Goal: Information Seeking & Learning: Find specific fact

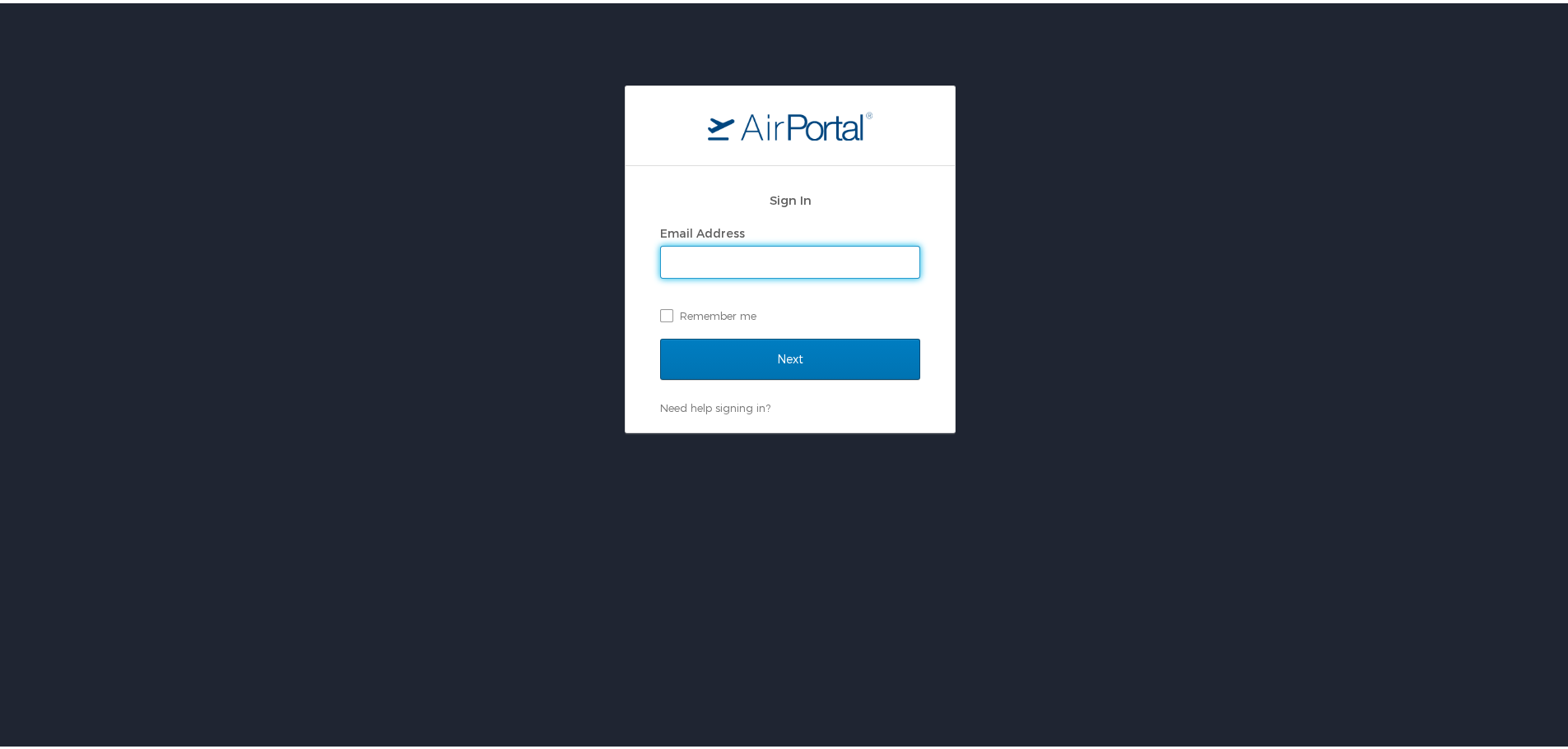
type input "[EMAIL_ADDRESS][DOMAIN_NAME]"
click at [661, 314] on label "Remember me" at bounding box center [790, 312] width 260 height 25
click at [661, 314] on input "Remember me" at bounding box center [665, 310] width 11 height 11
checkbox input "true"
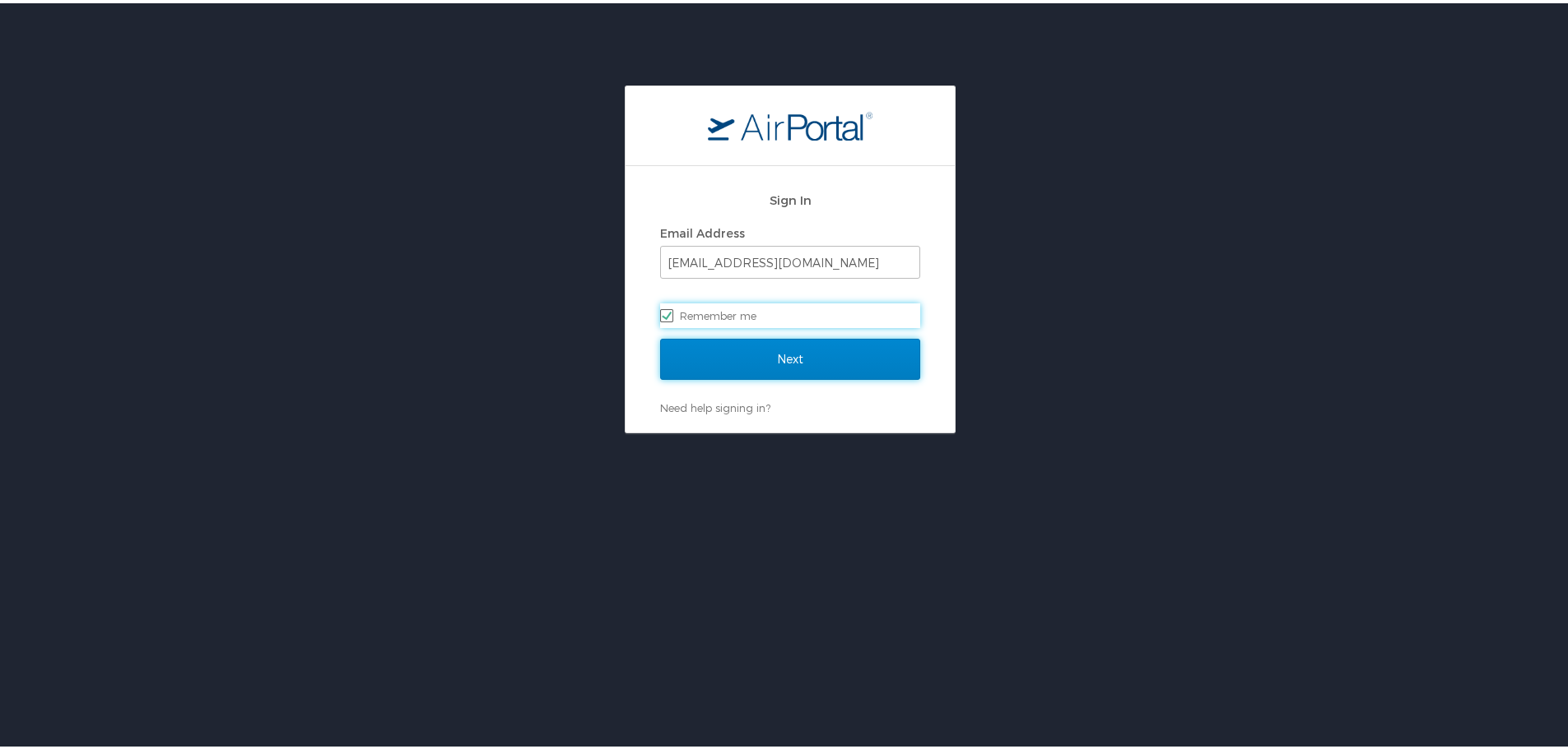
click at [738, 356] on input "Next" at bounding box center [790, 355] width 260 height 41
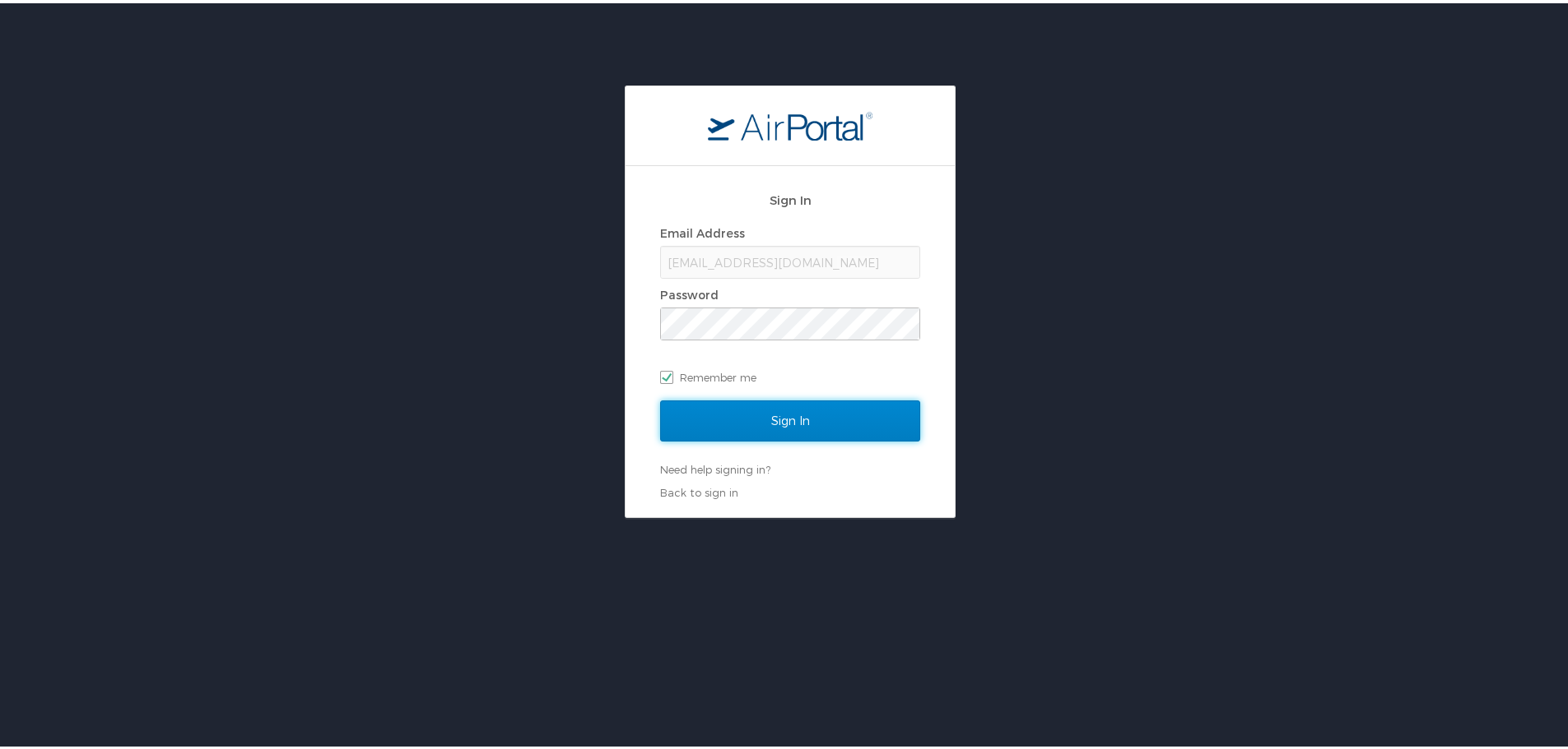
click at [773, 421] on input "Sign In" at bounding box center [790, 418] width 260 height 41
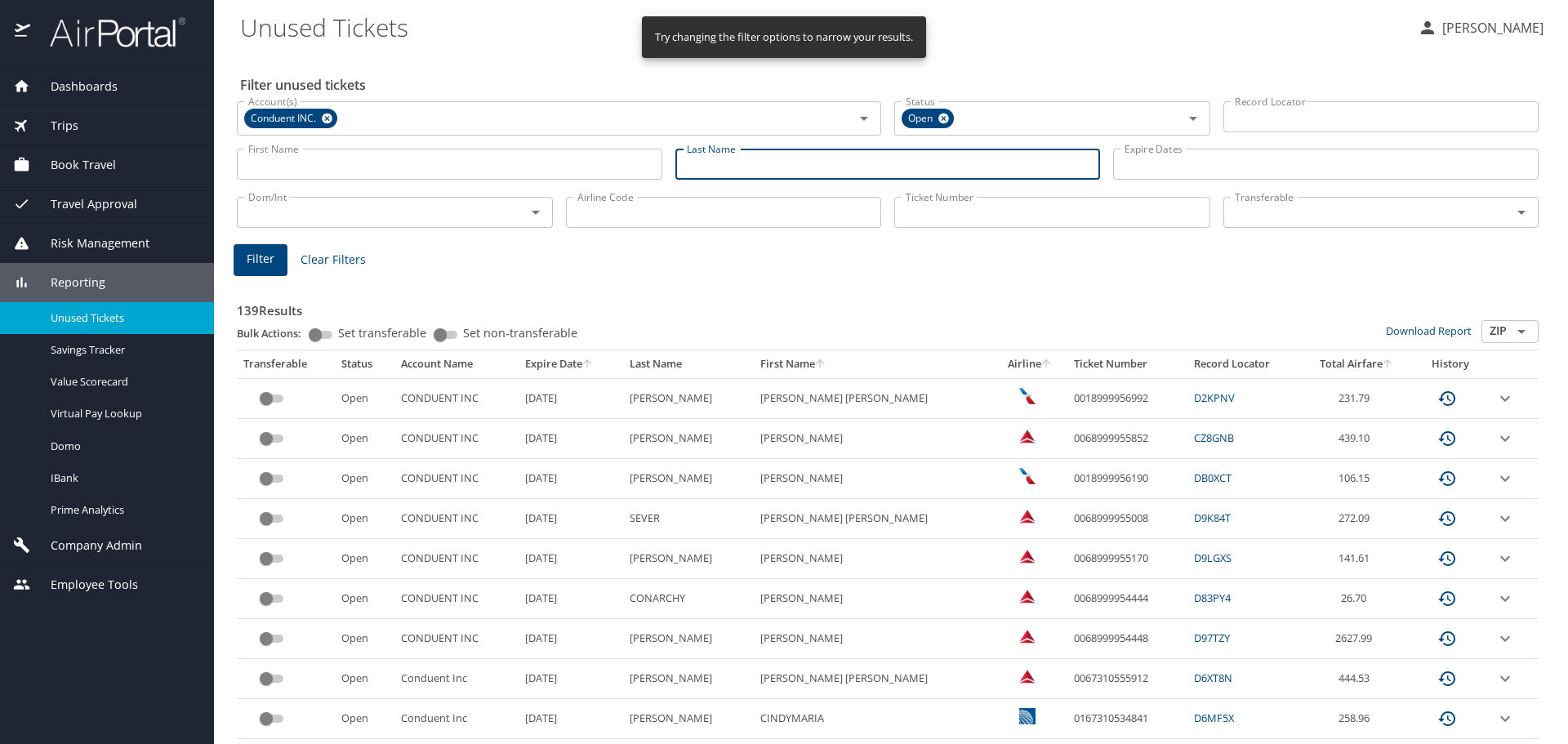
click at [703, 164] on input "Last Name" at bounding box center [887, 164] width 425 height 31
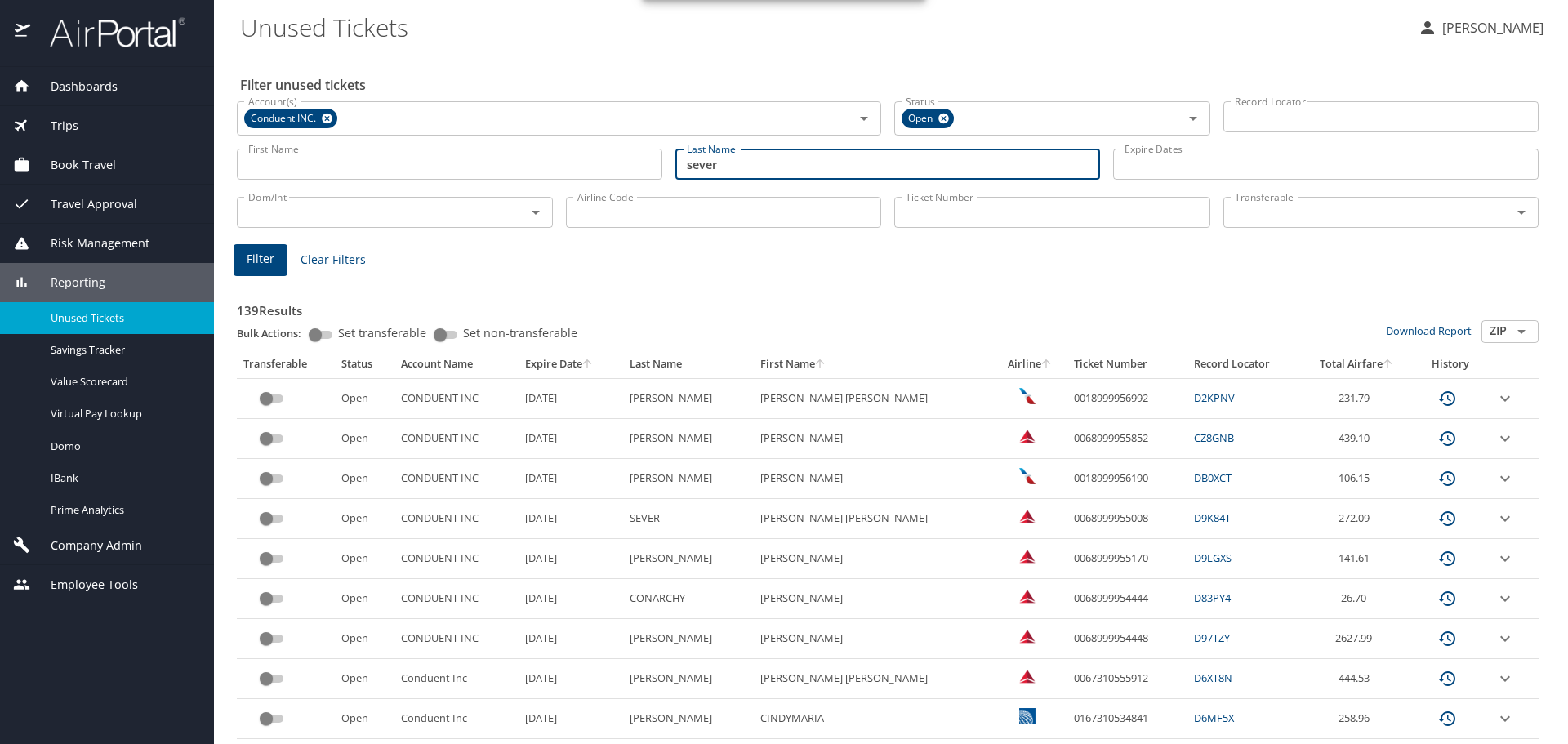
type input "sever"
click at [269, 264] on span "Filter" at bounding box center [260, 259] width 28 height 20
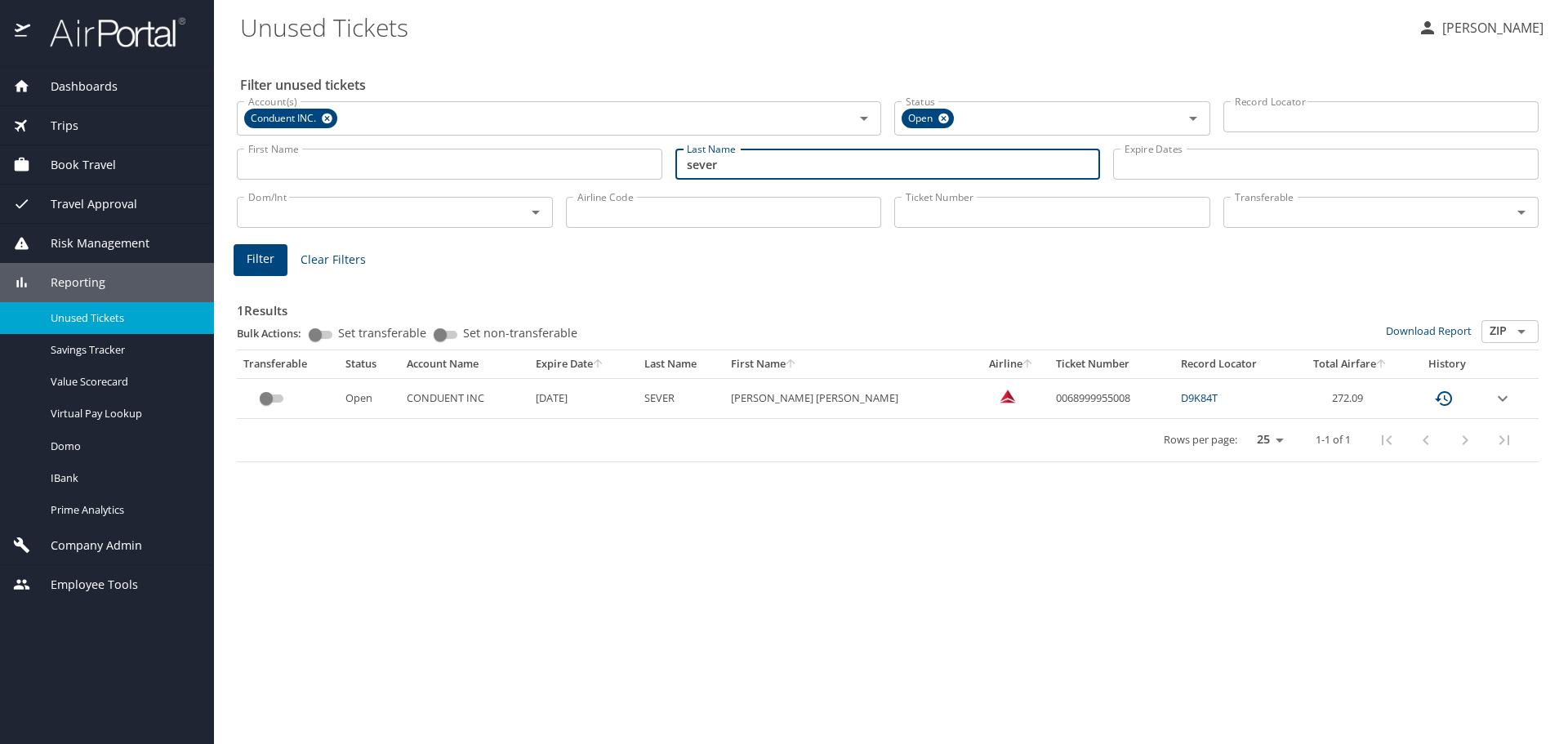
drag, startPoint x: 630, startPoint y: 181, endPoint x: 332, endPoint y: 152, distance: 299.4
click at [332, 152] on div "First Name First Name Last Name sever Last Name Expire Dates Expire Dates" at bounding box center [887, 165] width 1315 height 58
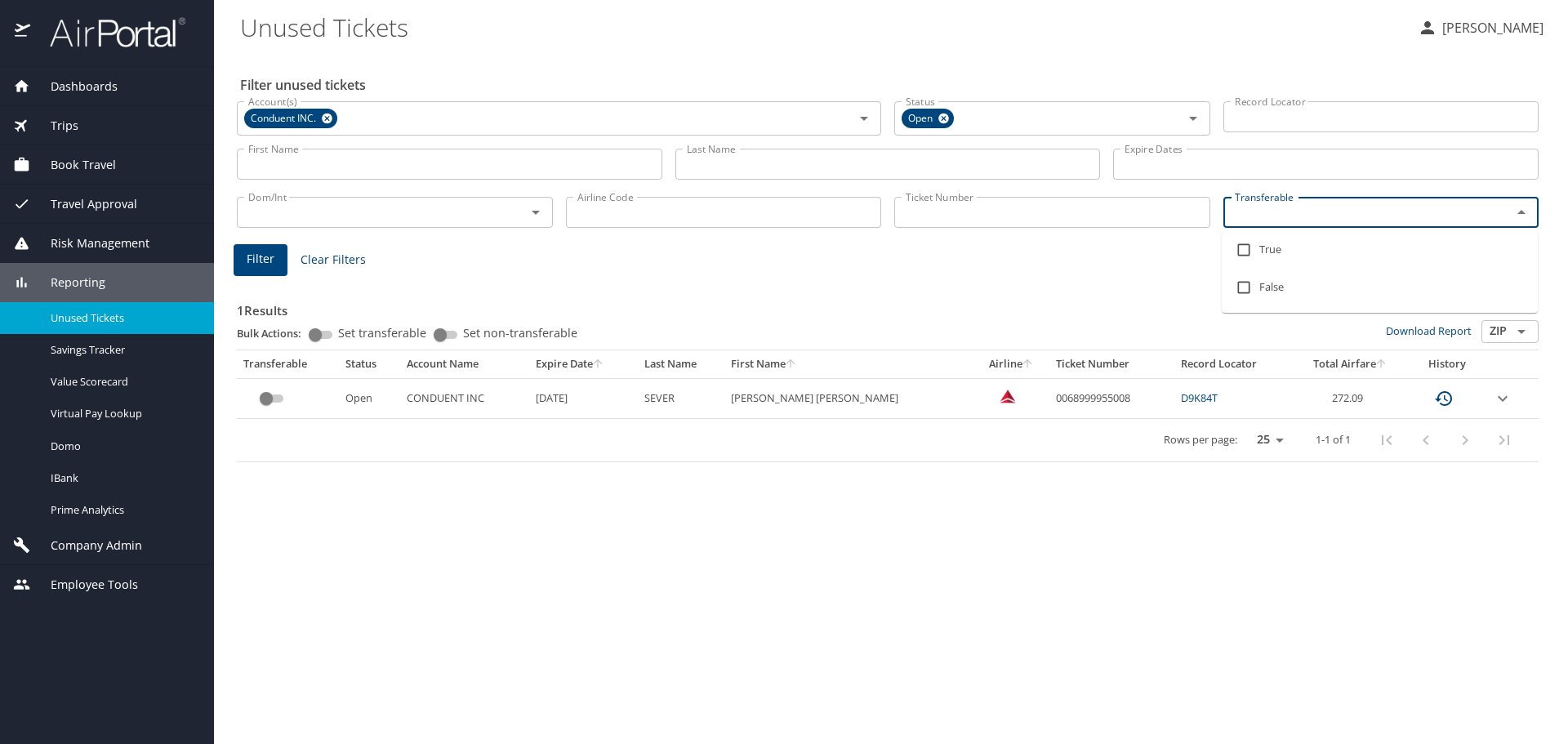
click at [1269, 211] on input "Transferable" at bounding box center [1357, 212] width 258 height 21
click at [1245, 248] on input "checkbox" at bounding box center [1244, 249] width 31 height 31
checkbox input "true"
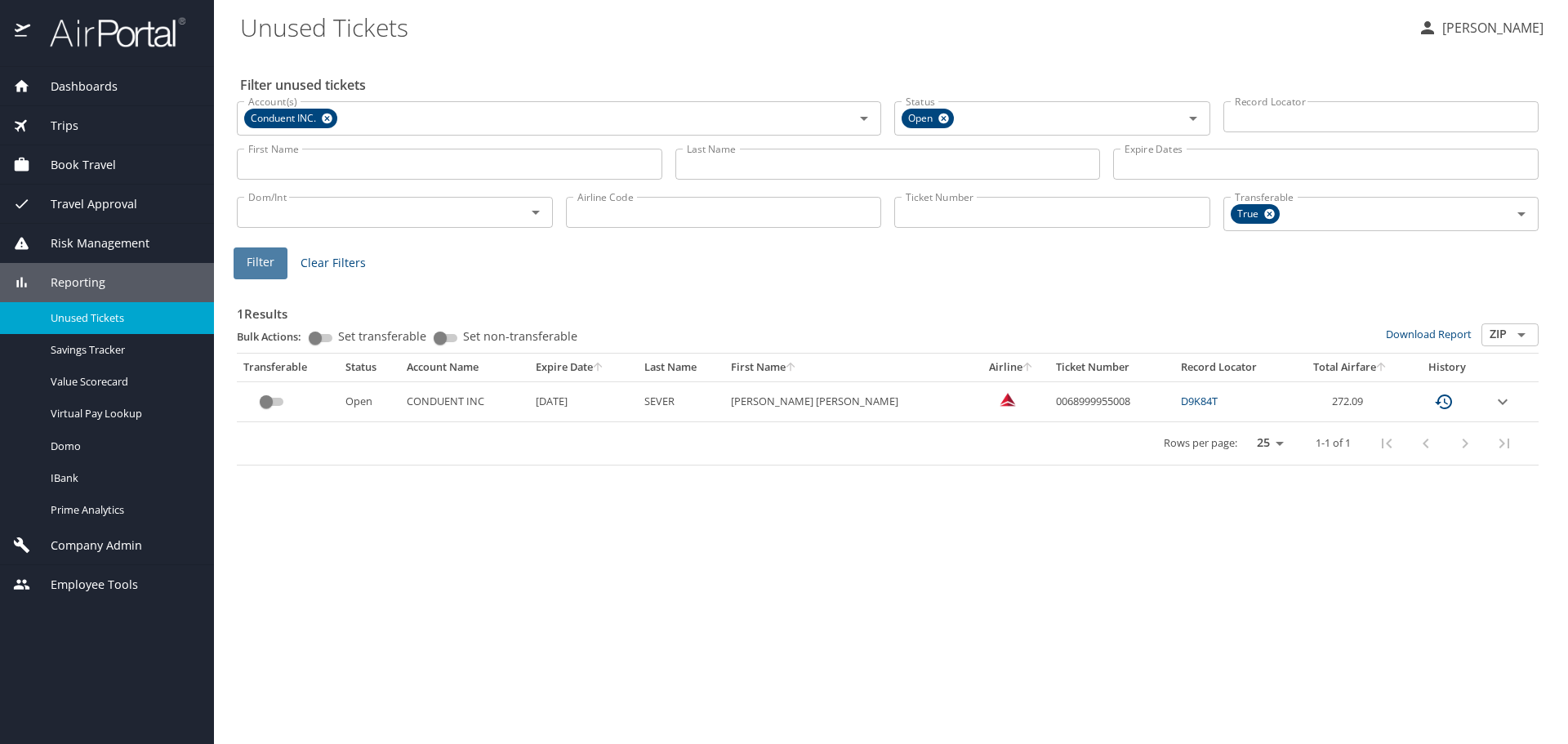
click at [269, 263] on span "Filter" at bounding box center [260, 262] width 28 height 20
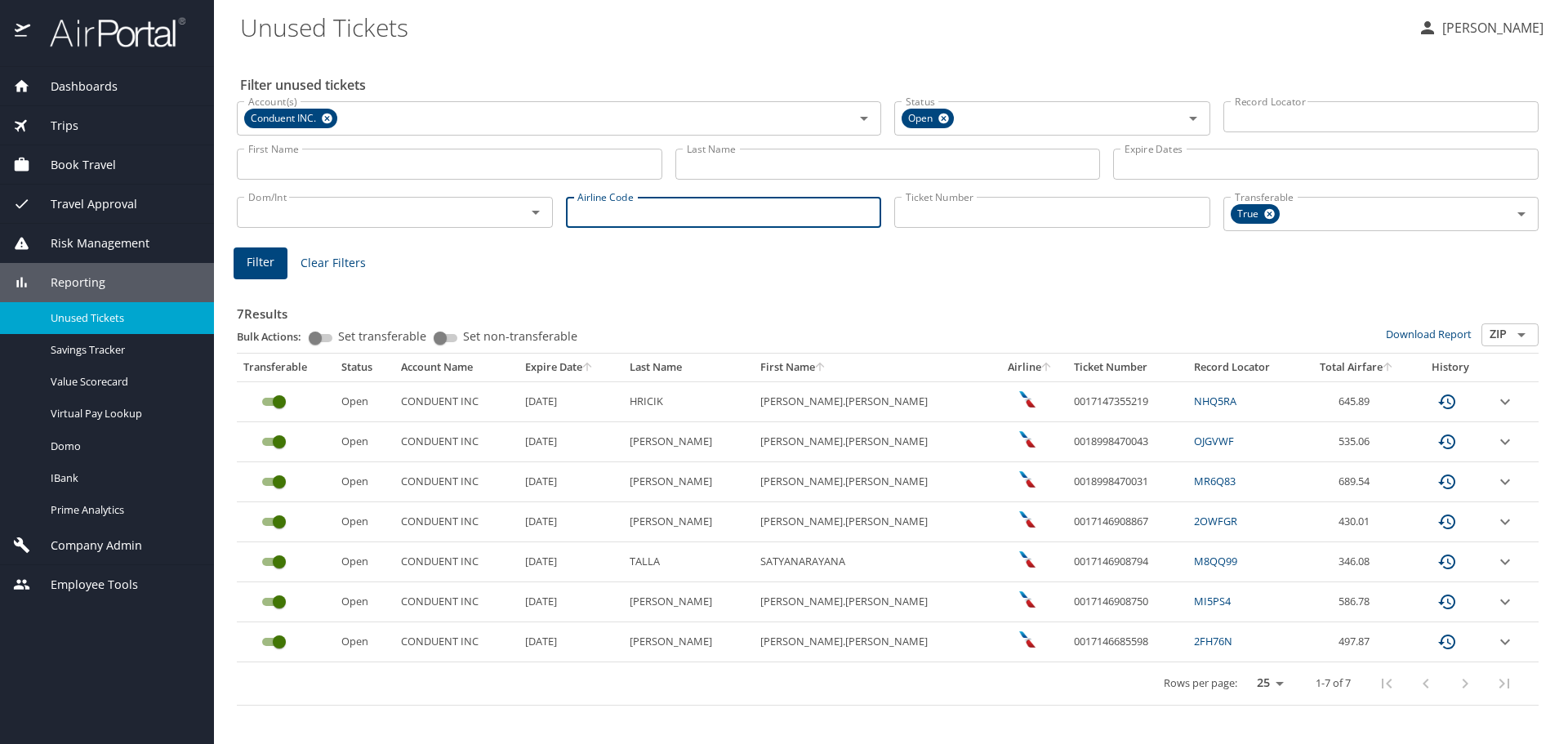
click at [633, 208] on input "Airline Code" at bounding box center [724, 212] width 316 height 31
type input "aa"
click at [263, 258] on span "Filter" at bounding box center [260, 262] width 28 height 20
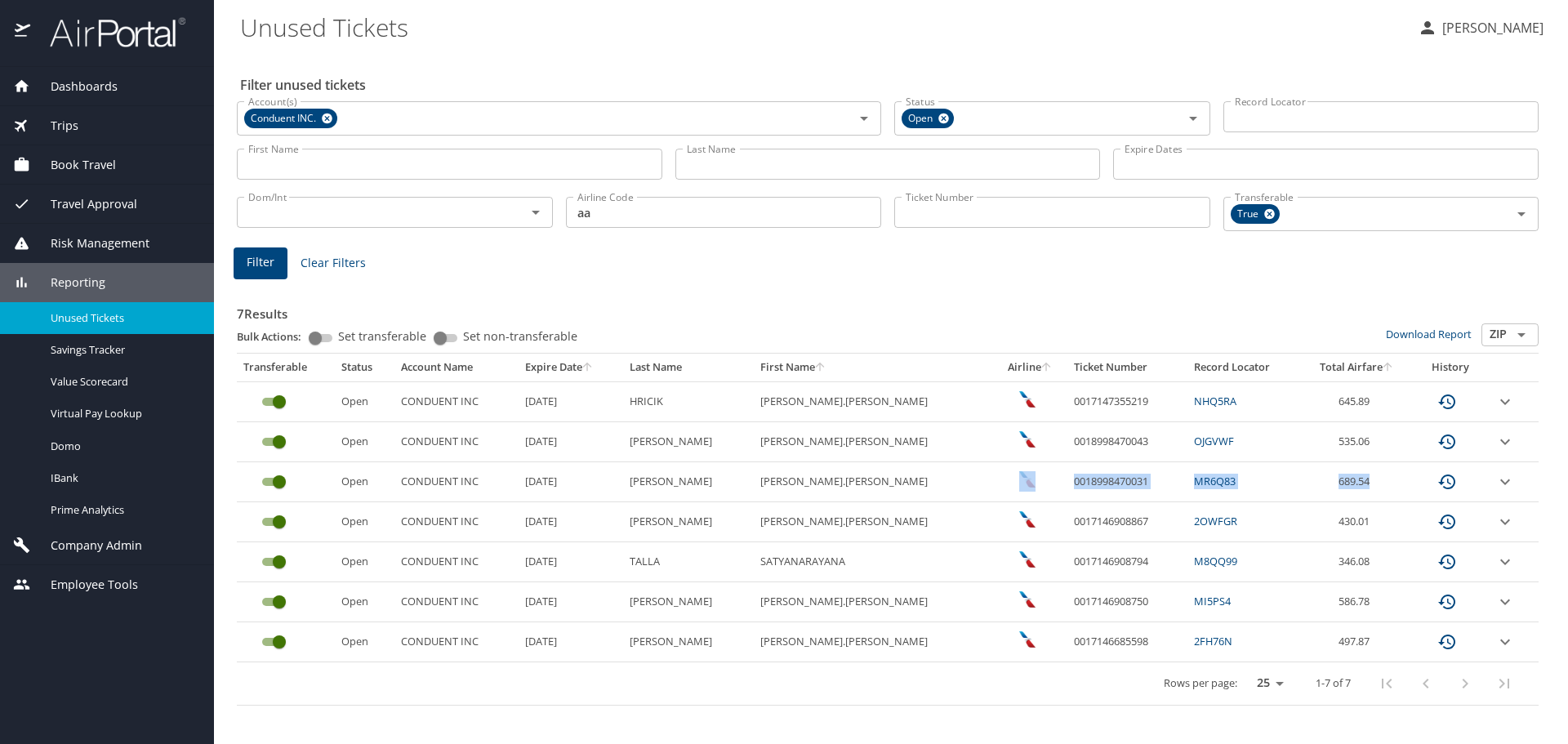
drag, startPoint x: 1361, startPoint y: 477, endPoint x: 1005, endPoint y: 483, distance: 356.1
click at [1005, 483] on tr "Open CONDUENT INC 11/26/2025 VASQUEZ KARLA.RENEE 0018998470031 MR6Q83 689.54" at bounding box center [887, 482] width 1302 height 40
copy tr "0018998470031 MR6Q83 689.54"
click at [1103, 489] on td "0018998470031" at bounding box center [1127, 482] width 120 height 40
click at [1097, 479] on td "0018998470031" at bounding box center [1127, 482] width 120 height 40
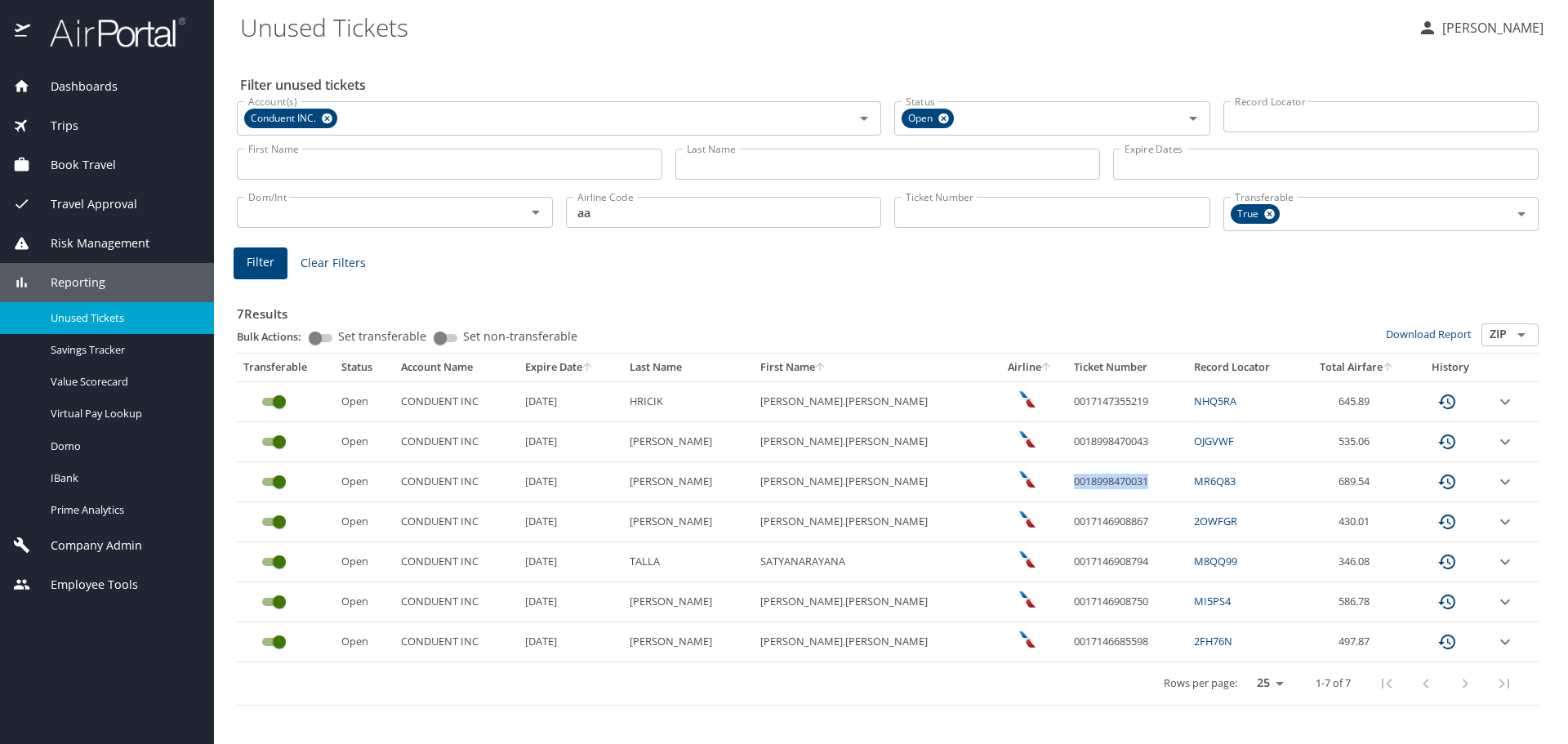
drag, startPoint x: 1091, startPoint y: 480, endPoint x: 1013, endPoint y: 491, distance: 78.8
click at [1067, 491] on td "0018998470031" at bounding box center [1127, 482] width 120 height 40
copy td "0018998470031"
click at [1500, 471] on td "custom pagination table" at bounding box center [1514, 482] width 49 height 40
click at [1501, 484] on icon "expand row" at bounding box center [1504, 481] width 20 height 20
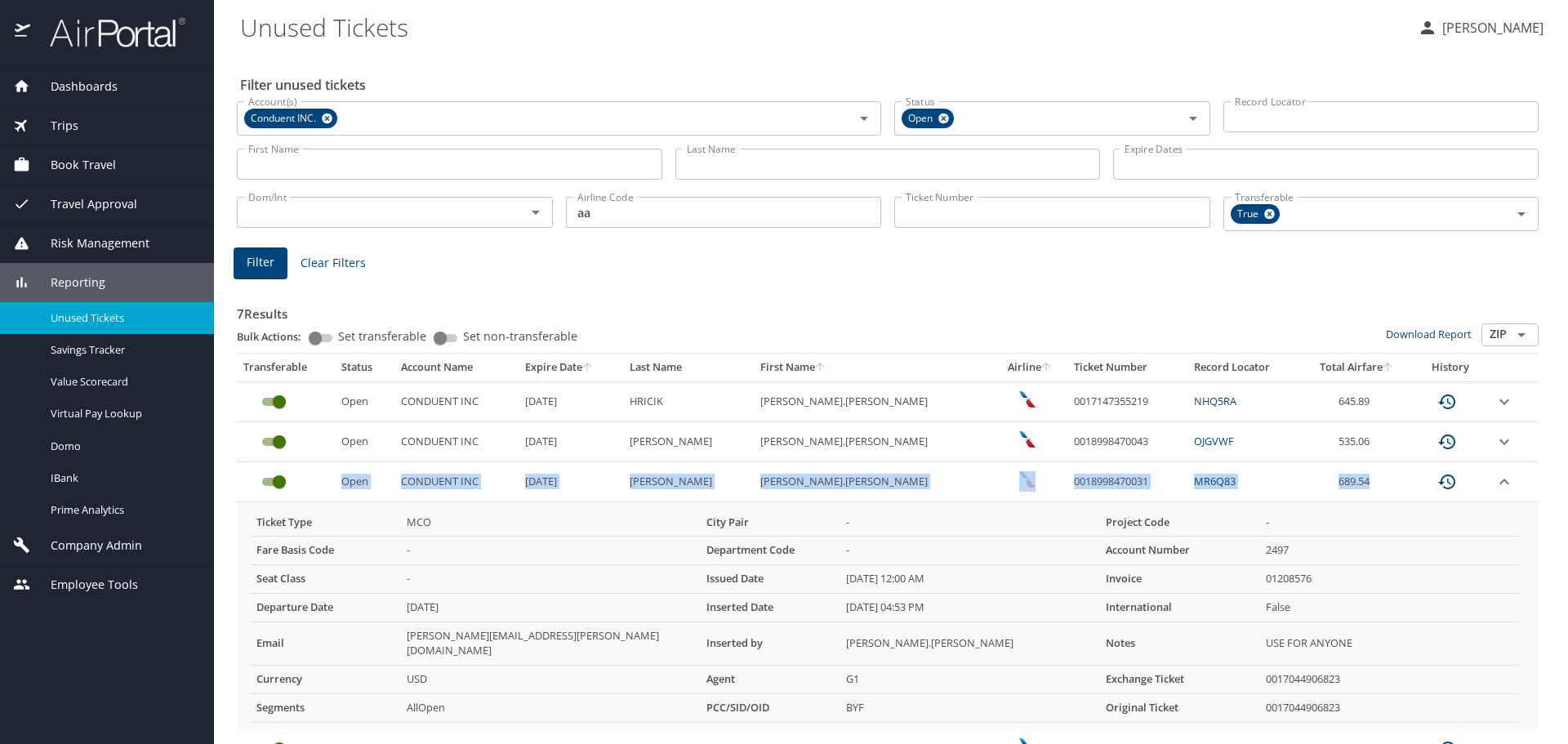
drag, startPoint x: 1373, startPoint y: 476, endPoint x: 324, endPoint y: 483, distance: 1049.0
click at [324, 483] on tr "Open CONDUENT INC 11/26/2025 VASQUEZ KARLA.RENEE 0018998470031 MR6Q83 689.54" at bounding box center [887, 482] width 1302 height 40
copy tr "Open CONDUENT INC 11/26/2025 VASQUEZ KARLA.RENEE 0018998470031 MR6Q83 689.54"
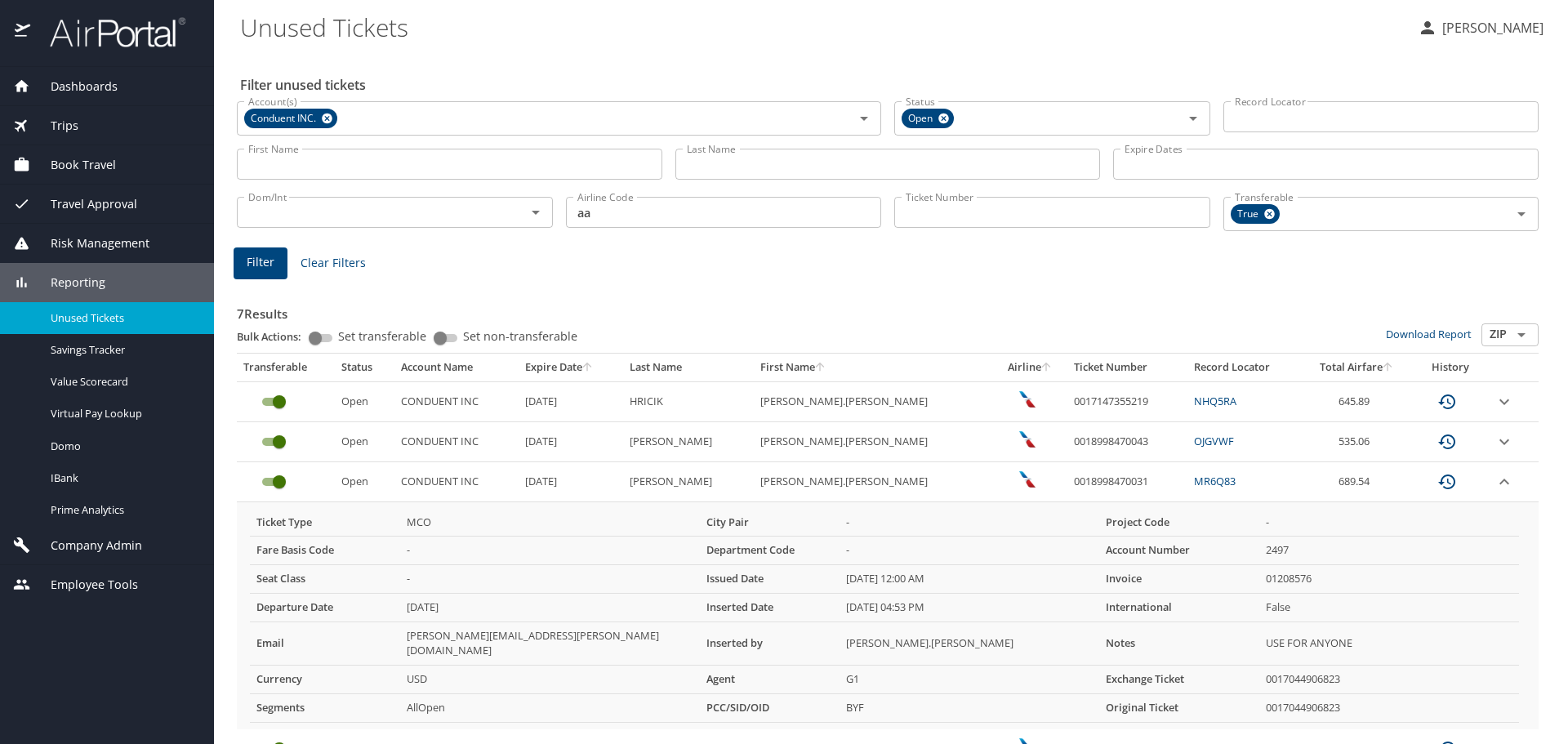
click at [836, 267] on div "Filter Clear Filters" at bounding box center [888, 263] width 1308 height 31
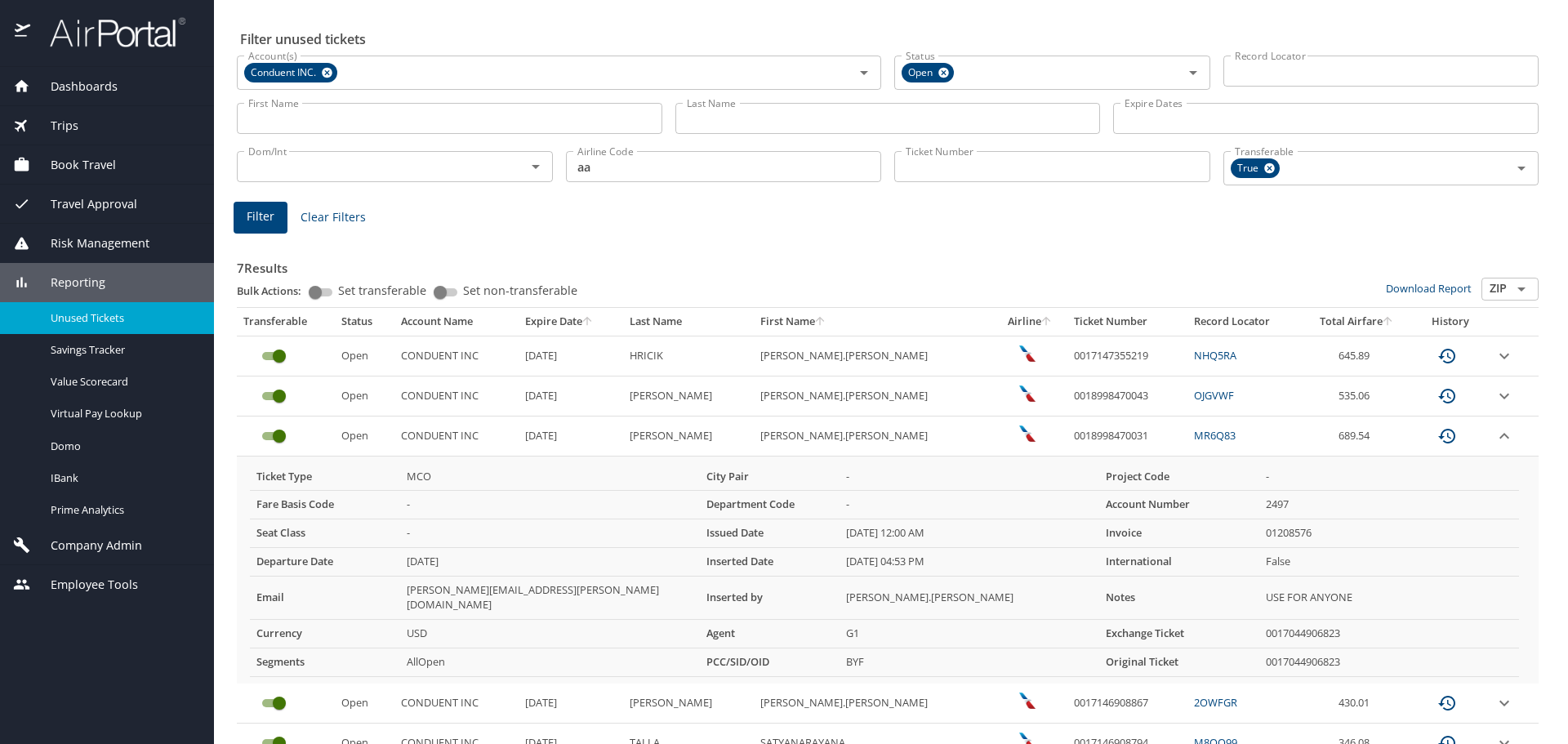
scroll to position [164, 0]
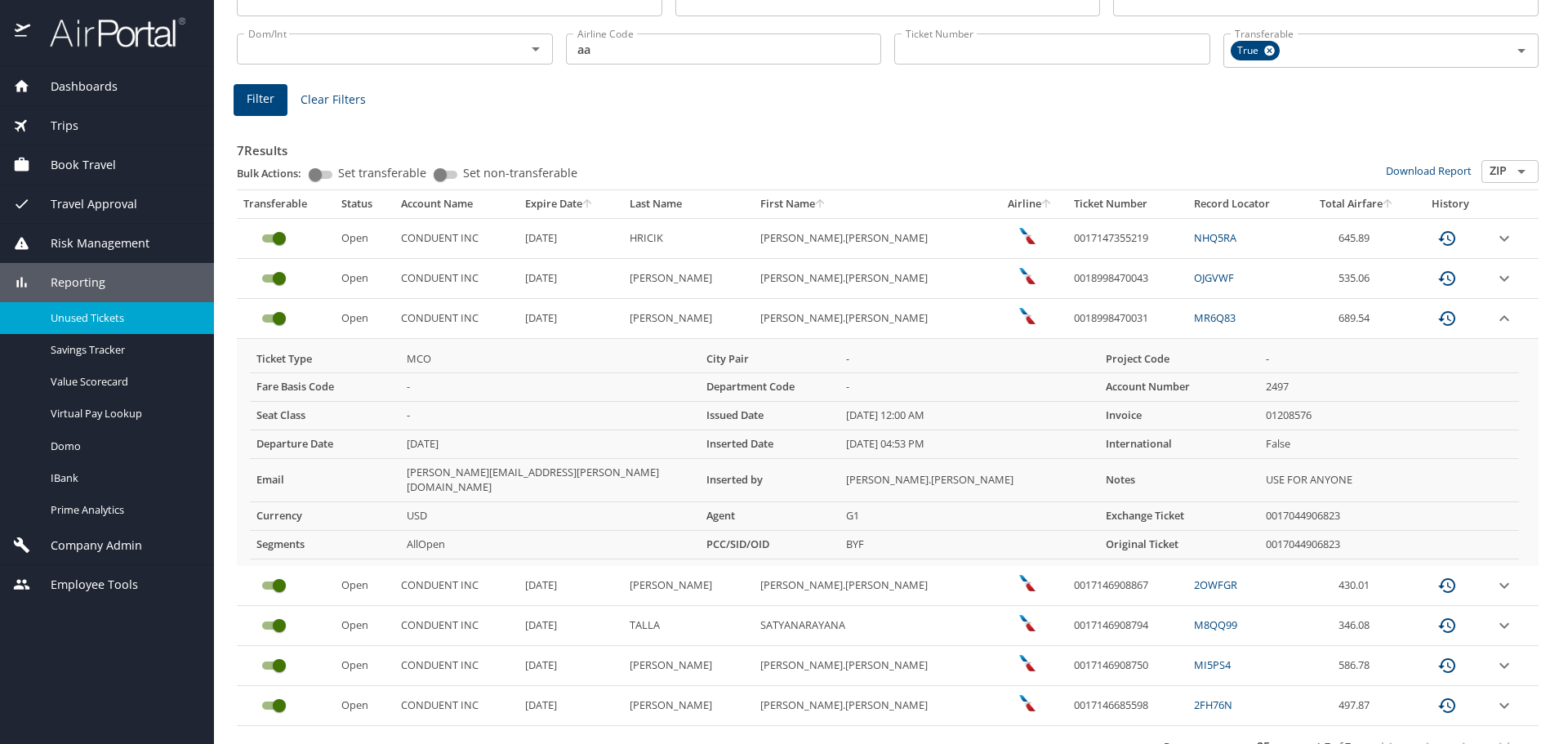
click at [421, 102] on div "Filter Clear Filters" at bounding box center [888, 99] width 1308 height 31
click at [1358, 246] on td "645.89" at bounding box center [1357, 238] width 112 height 40
click at [1495, 313] on icon "expand row" at bounding box center [1504, 319] width 20 height 20
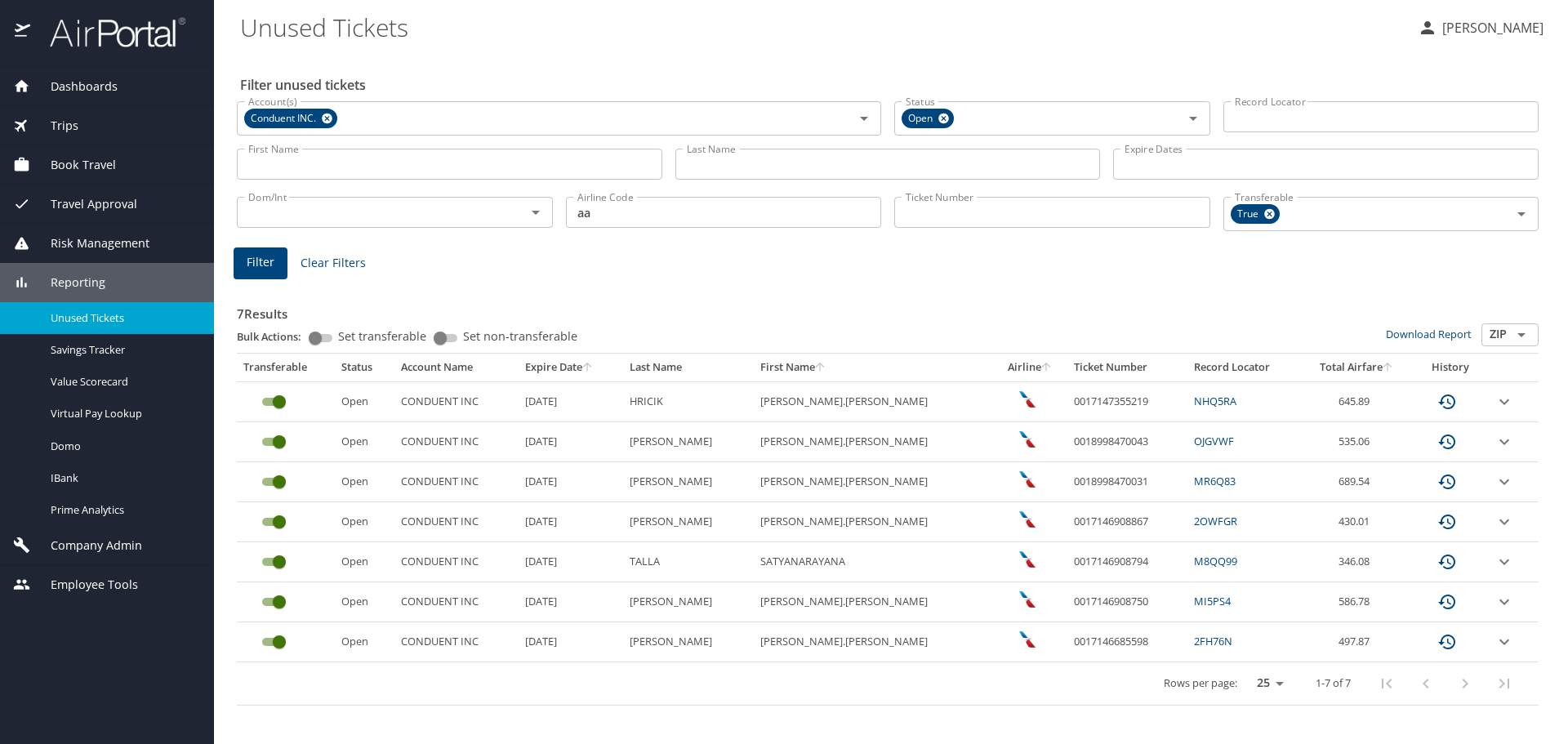
scroll to position [0, 0]
click at [1313, 607] on td "586.78" at bounding box center [1358, 602] width 112 height 40
drag, startPoint x: 1098, startPoint y: 600, endPoint x: 1009, endPoint y: 605, distance: 89.1
click at [1067, 605] on td "0017146908750" at bounding box center [1127, 602] width 120 height 40
click at [1378, 594] on td "586.78" at bounding box center [1358, 602] width 112 height 40
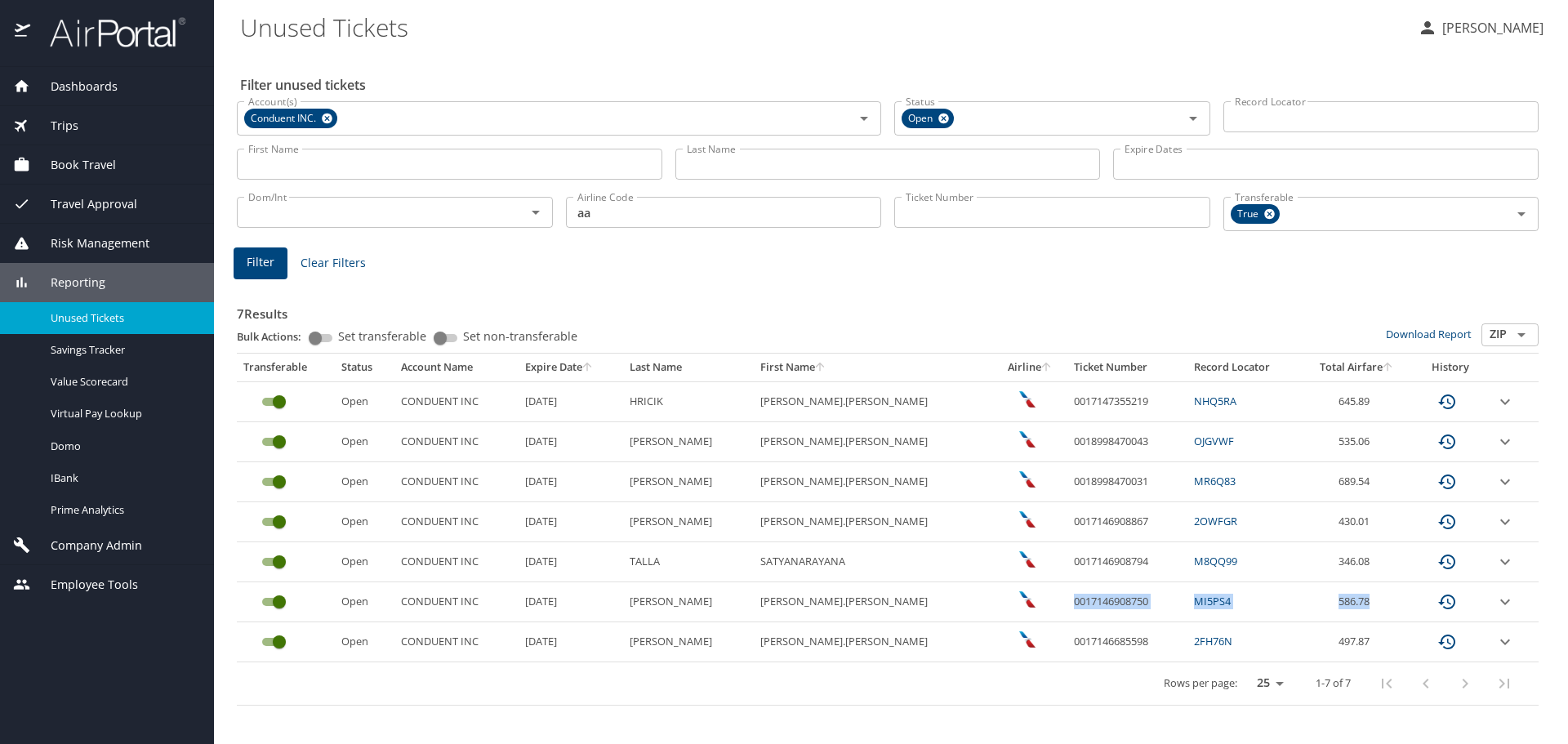
drag, startPoint x: 1376, startPoint y: 597, endPoint x: 1011, endPoint y: 606, distance: 365.1
click at [1011, 606] on tr "Open CONDUENT INC 11/21/2025 SNYDER DAVID.MICHAEL 0017146908750 MI5PS4 586.78" at bounding box center [887, 602] width 1302 height 40
copy tr "0017146908750 MI5PS4 586.78"
click at [1496, 603] on icon "expand row" at bounding box center [1504, 602] width 20 height 20
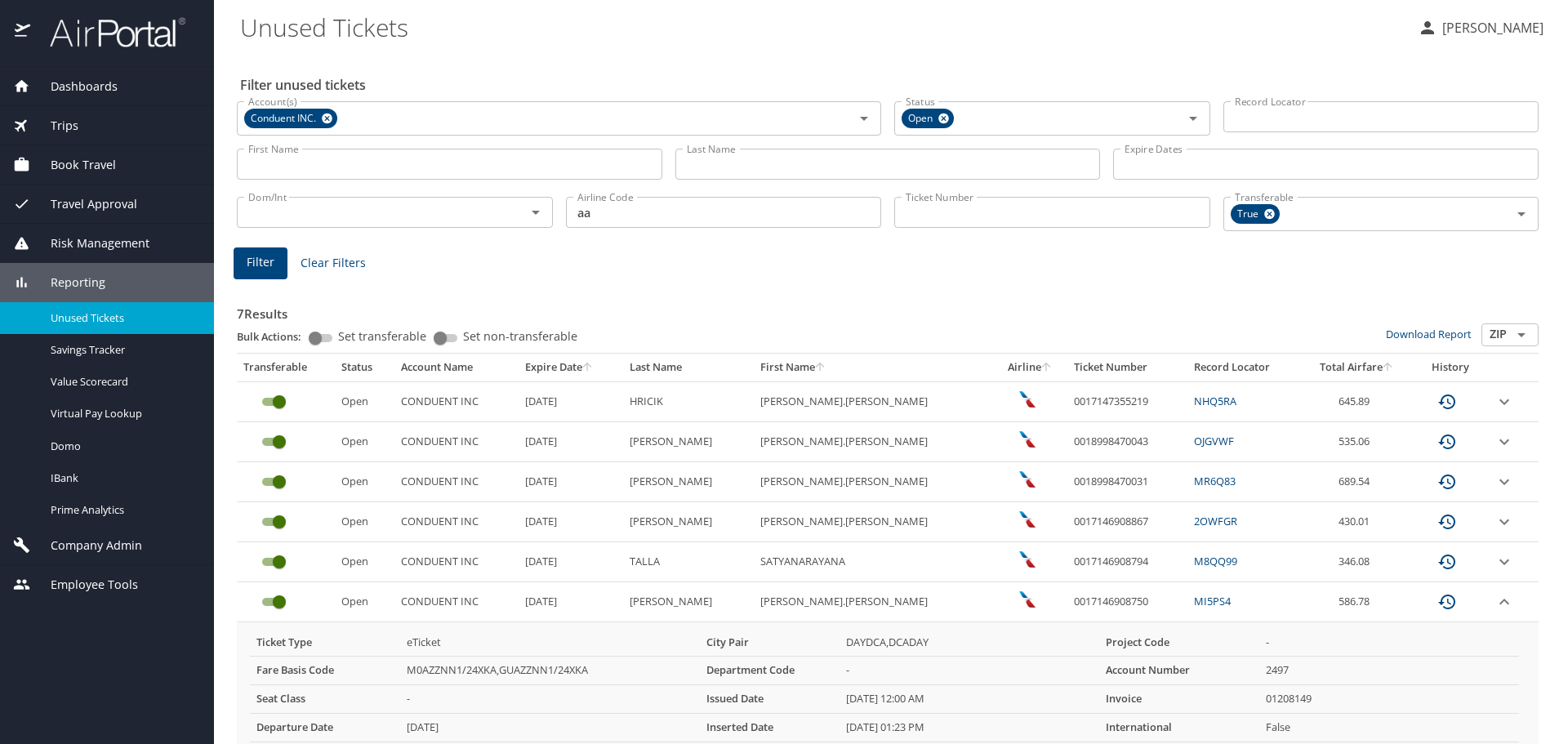
click at [1027, 633] on td "DAYDCA,DCADAY" at bounding box center [969, 642] width 260 height 28
drag, startPoint x: 1089, startPoint y: 601, endPoint x: 992, endPoint y: 601, distance: 97.0
click at [992, 601] on tr "Open CONDUENT INC 11/21/2025 SNYDER DAVID.MICHAEL 0017146908750 MI5PS4 586.78" at bounding box center [887, 602] width 1302 height 40
copy tr "0017146908750"
click at [1495, 402] on icon "expand row" at bounding box center [1504, 401] width 20 height 20
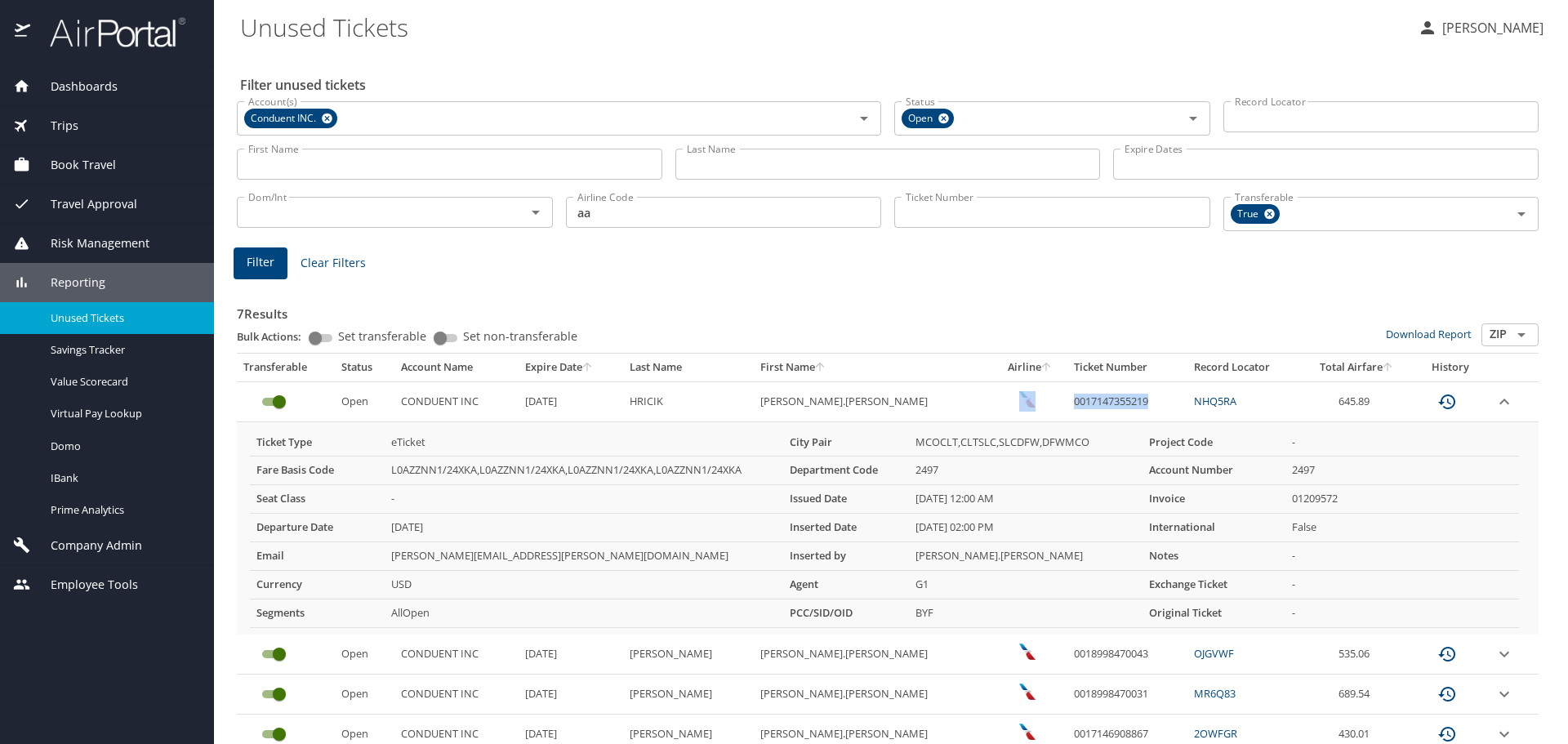
drag, startPoint x: 1101, startPoint y: 401, endPoint x: 992, endPoint y: 407, distance: 109.2
click at [992, 407] on tr "Open CONDUENT INC 12/9/2025 HRICIK THOMAS.JAMES 0017147355219 NHQ5RA 645.89" at bounding box center [887, 401] width 1302 height 40
copy tr "0017147355219"
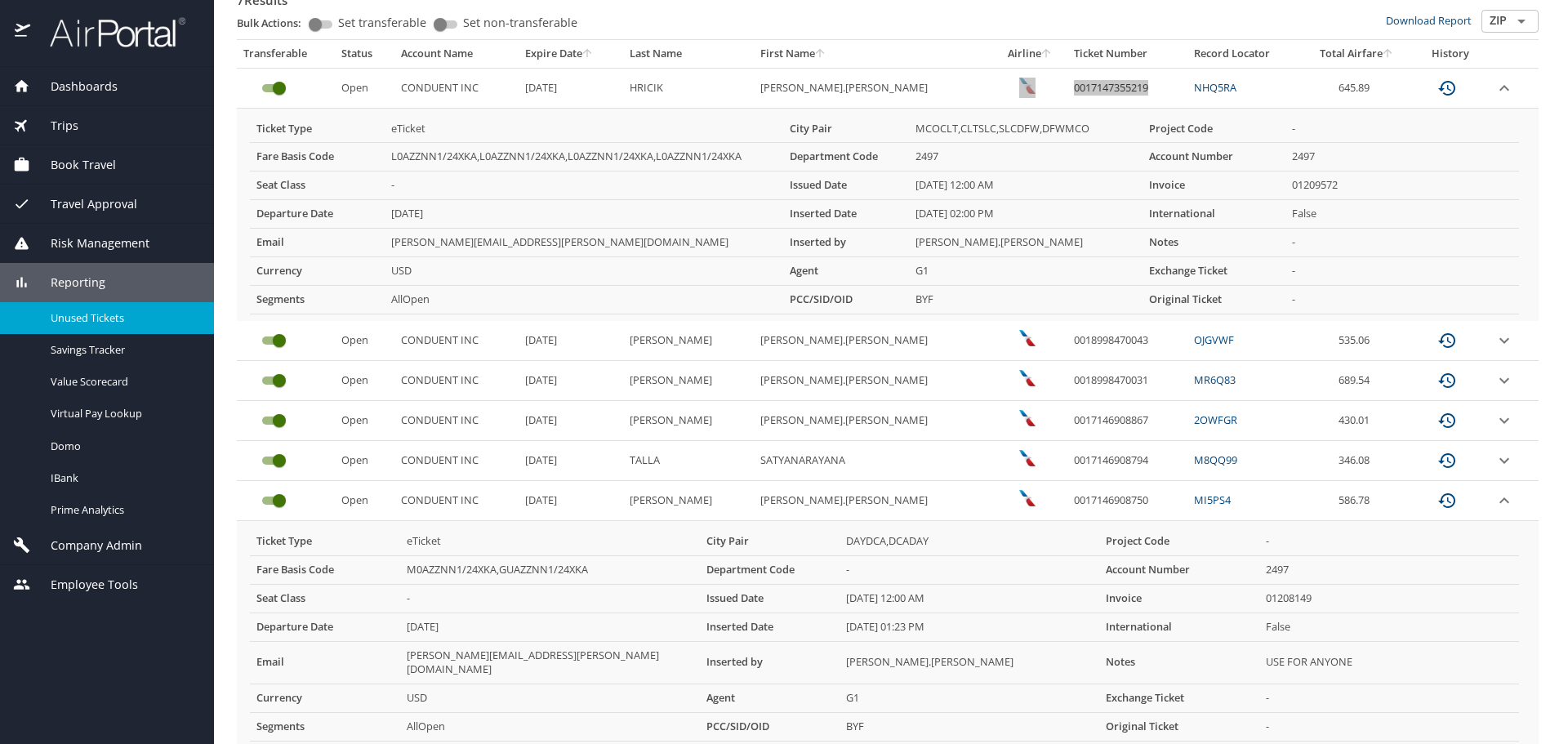
scroll to position [327, 0]
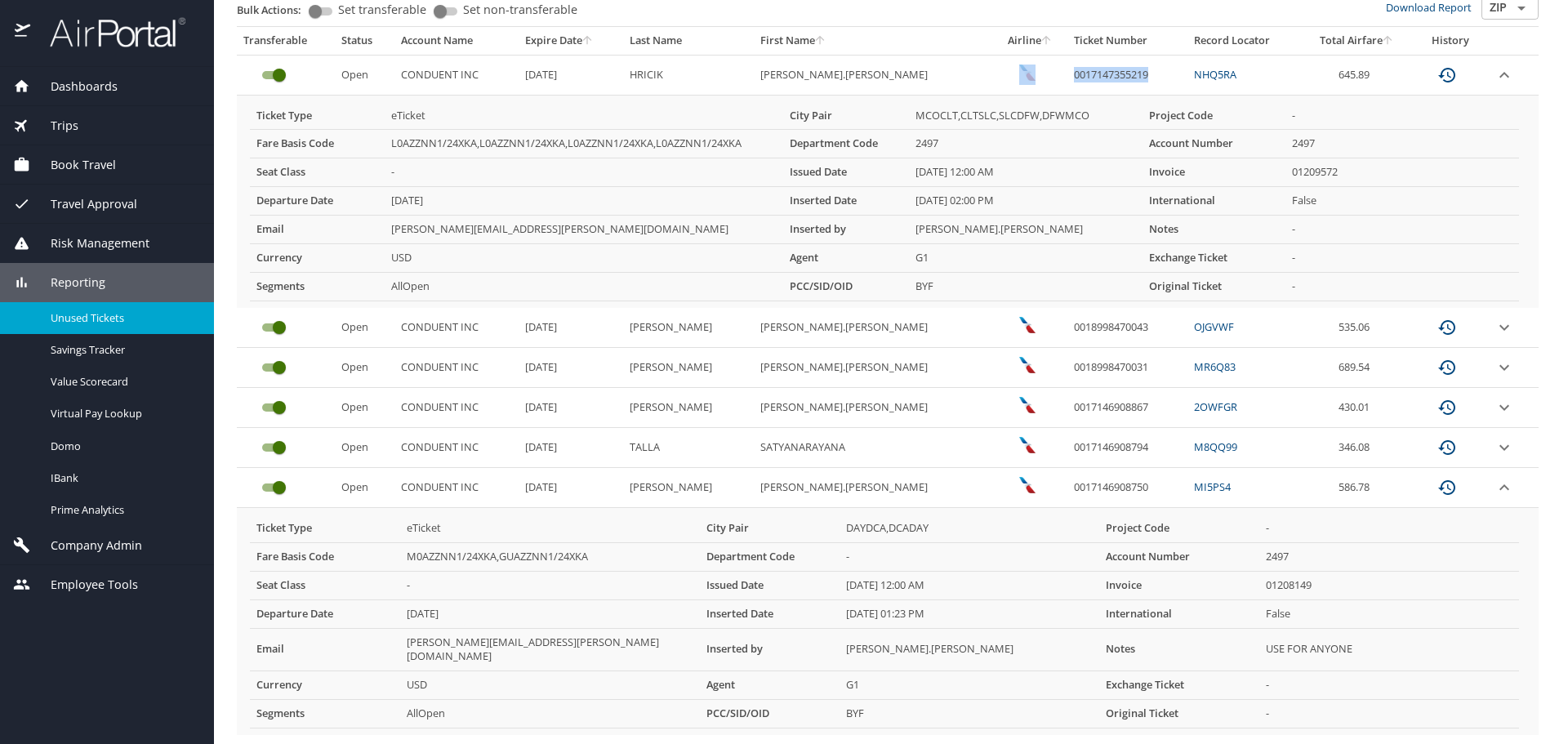
click at [1500, 329] on icon "expand row" at bounding box center [1504, 327] width 10 height 6
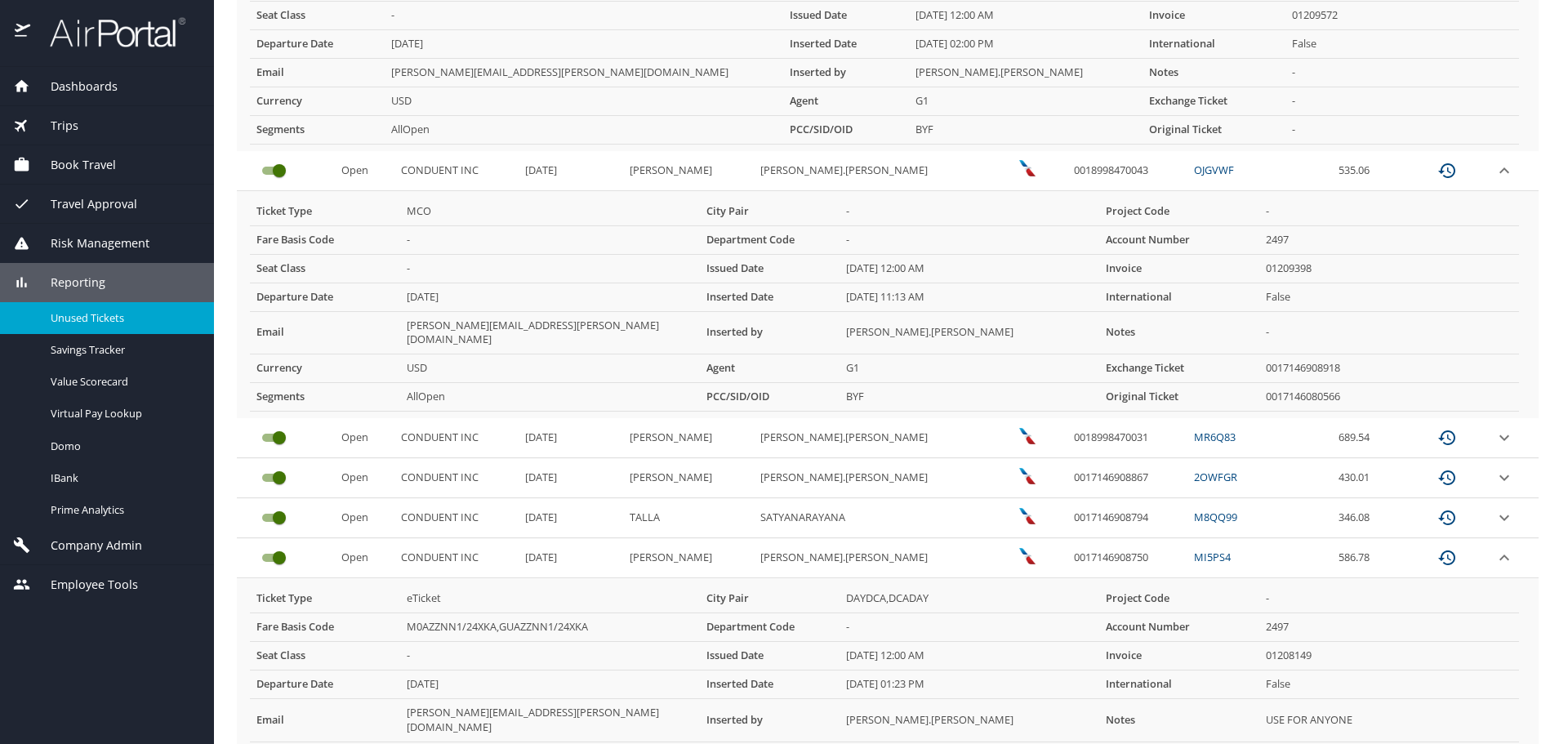
scroll to position [490, 0]
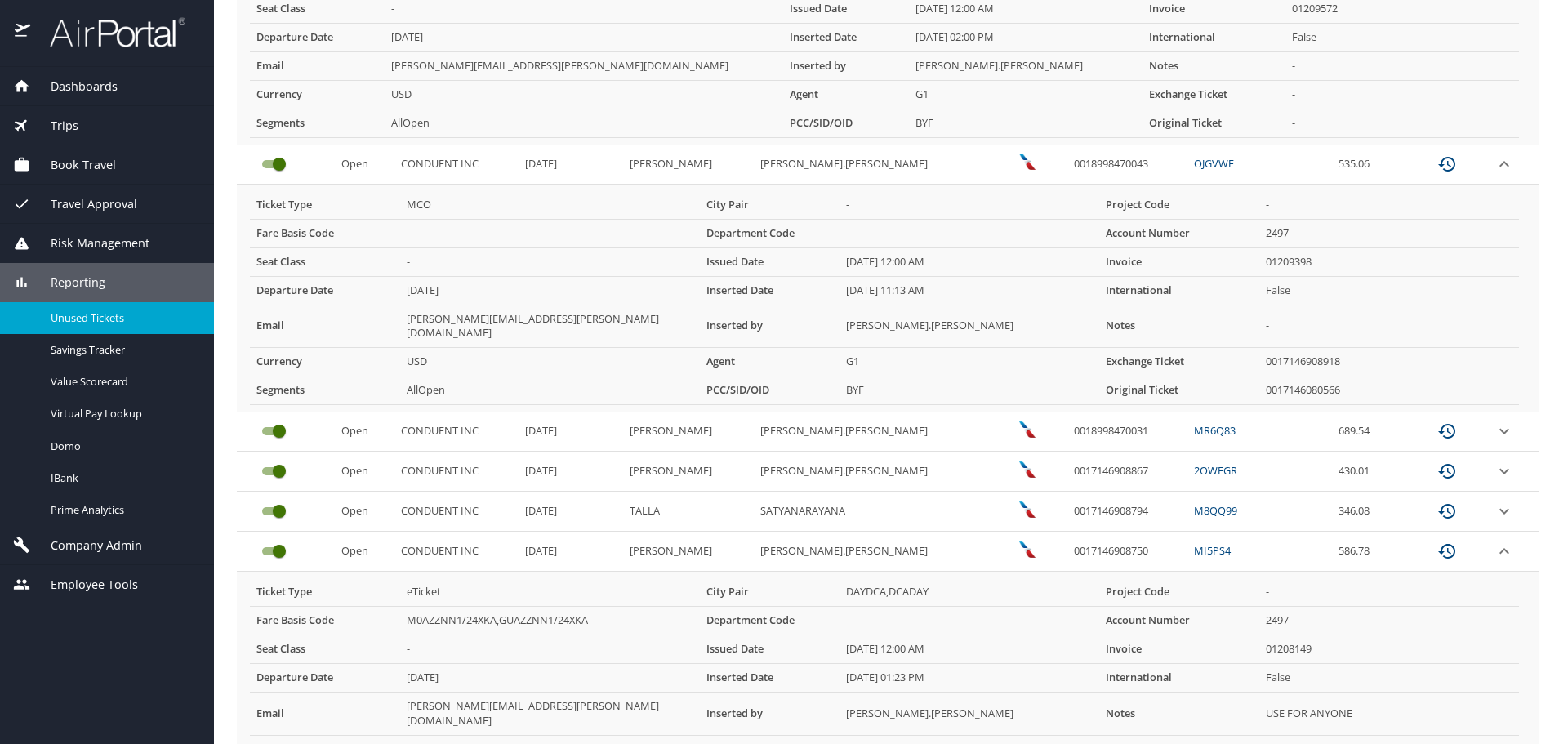
click at [1495, 421] on icon "expand row" at bounding box center [1504, 431] width 20 height 20
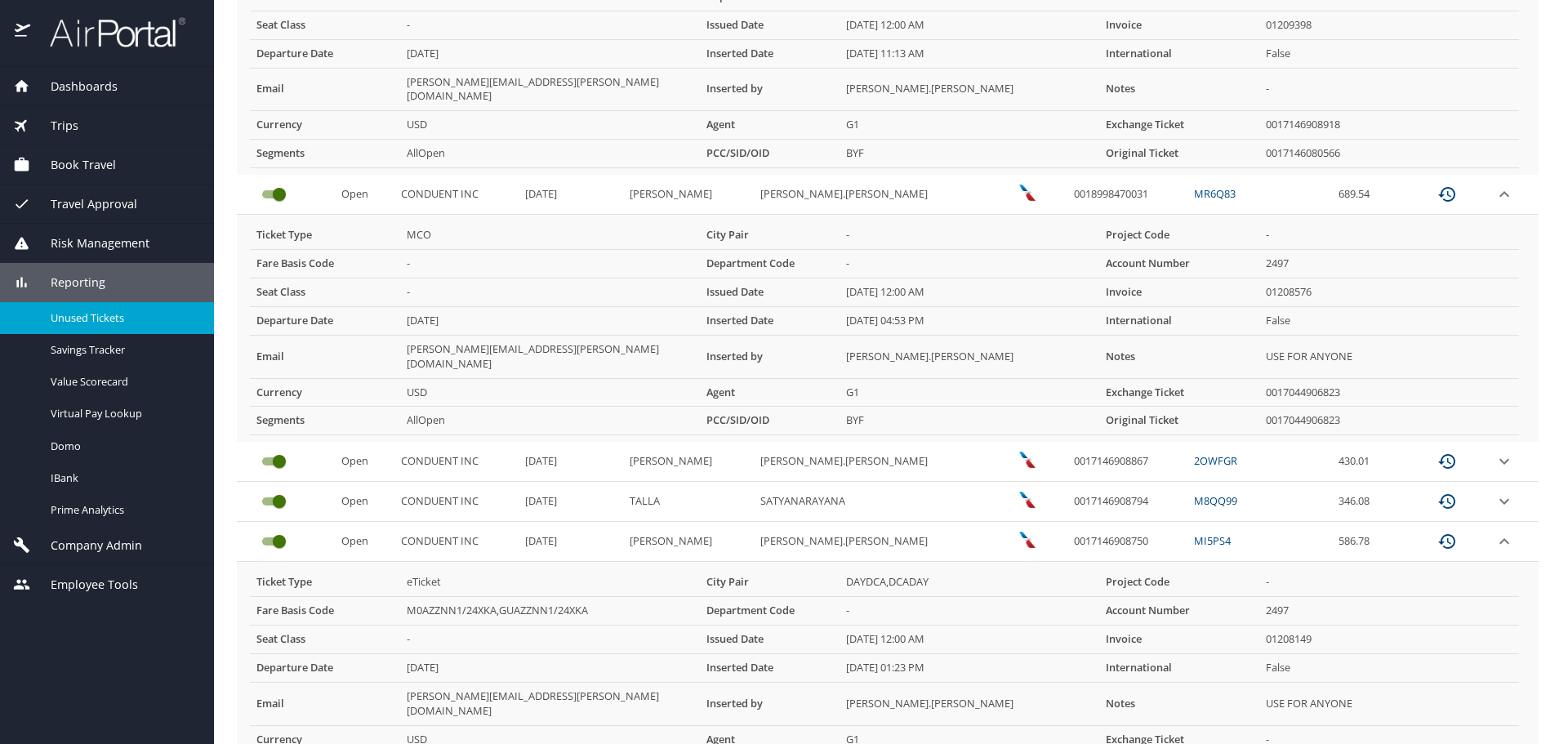
scroll to position [735, 0]
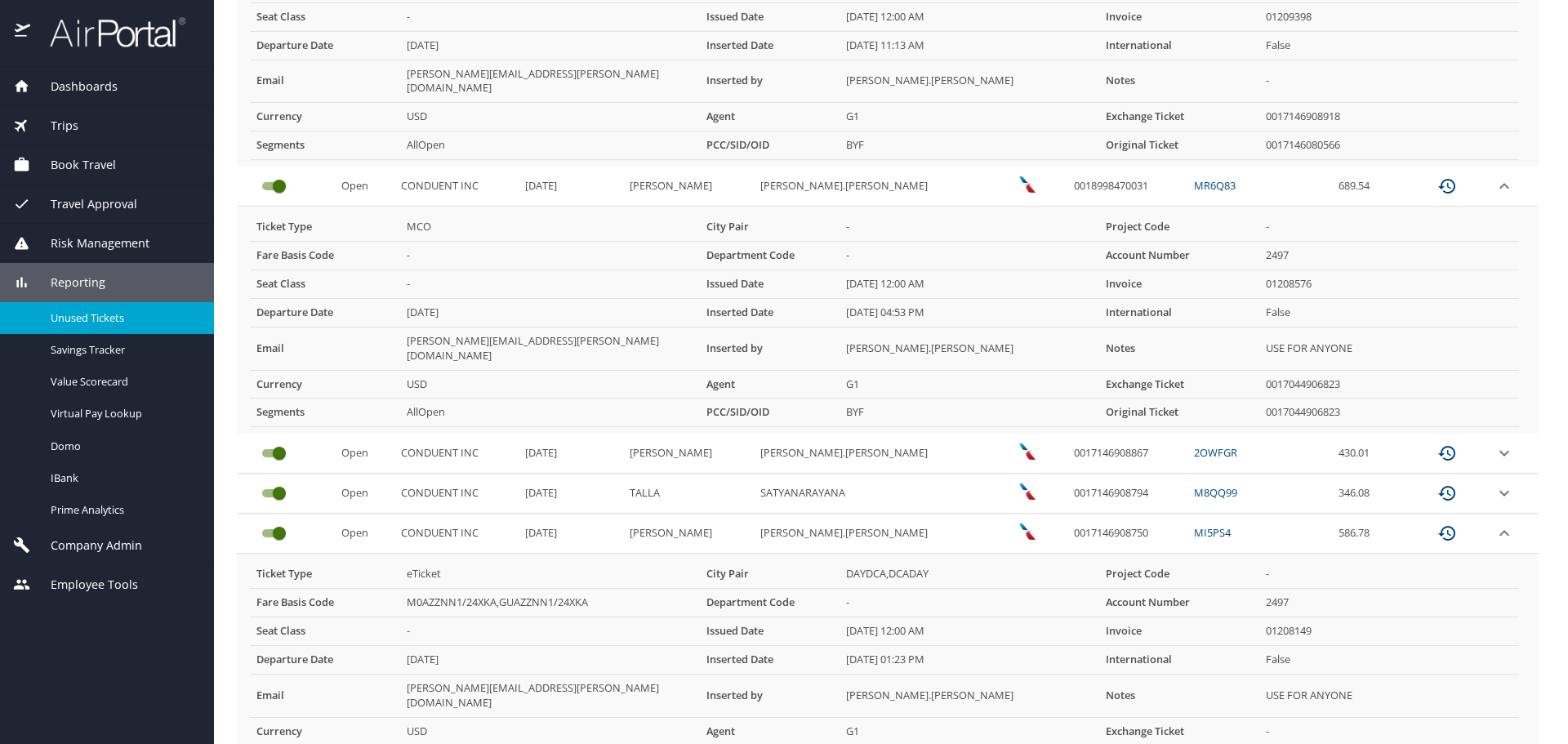
click at [1495, 443] on icon "expand row" at bounding box center [1504, 453] width 20 height 20
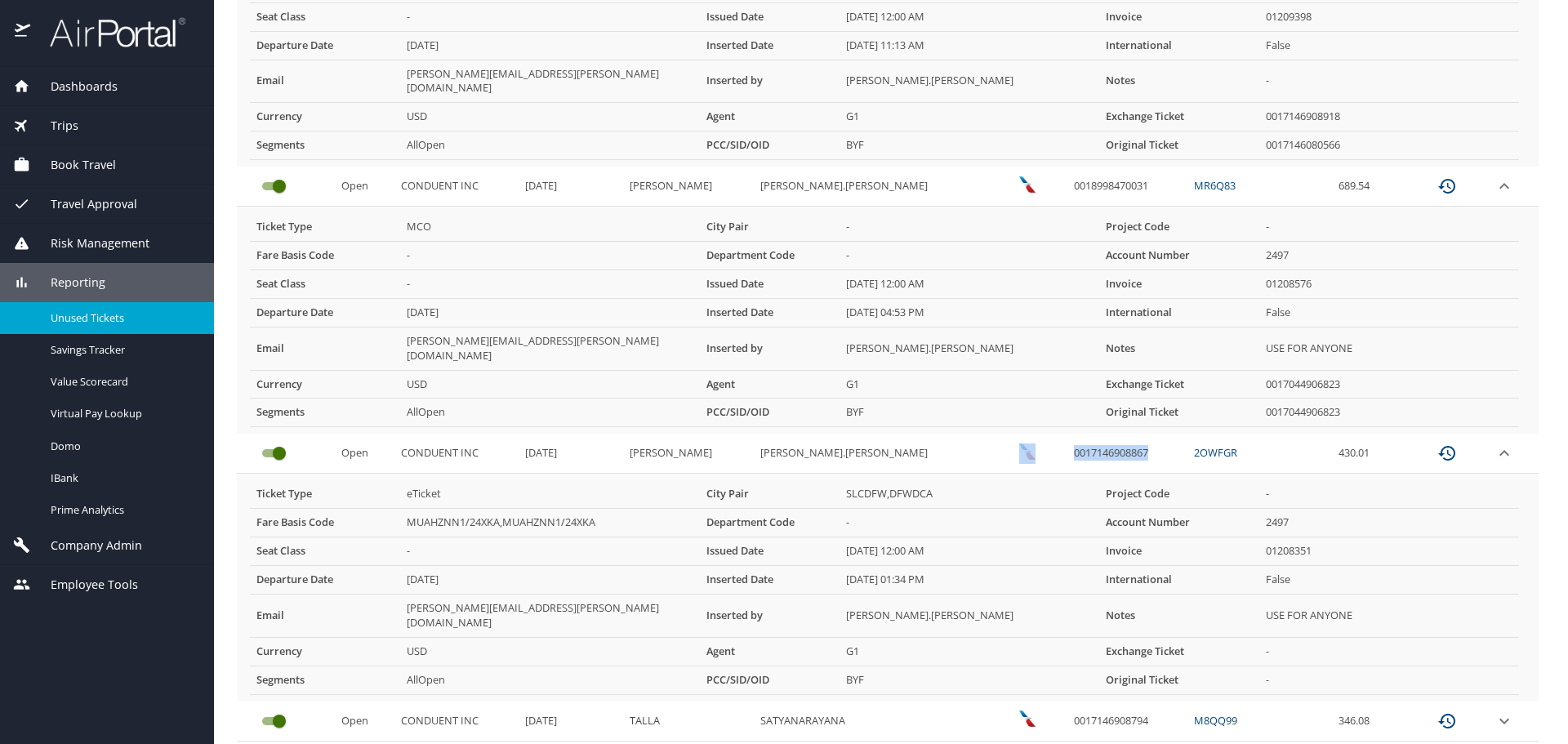
drag, startPoint x: 1090, startPoint y: 421, endPoint x: 998, endPoint y: 423, distance: 92.0
click at [998, 434] on tr "Open CONDUENT INC 11/24/2025 MAYS CHAD.DAVID 0017146908867 2OWFGR 430.01" at bounding box center [887, 454] width 1302 height 40
copy tr "0017146908867"
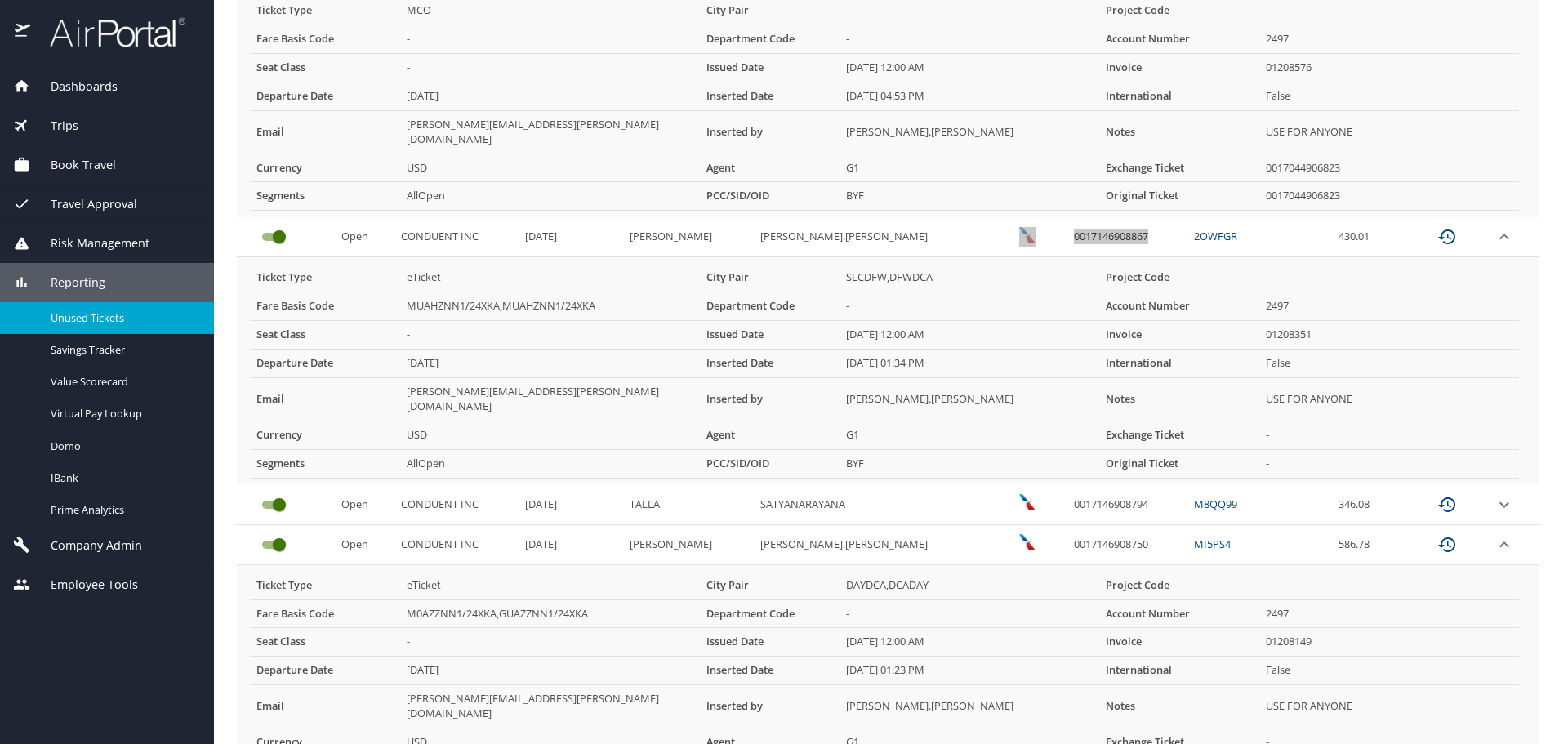
scroll to position [981, 0]
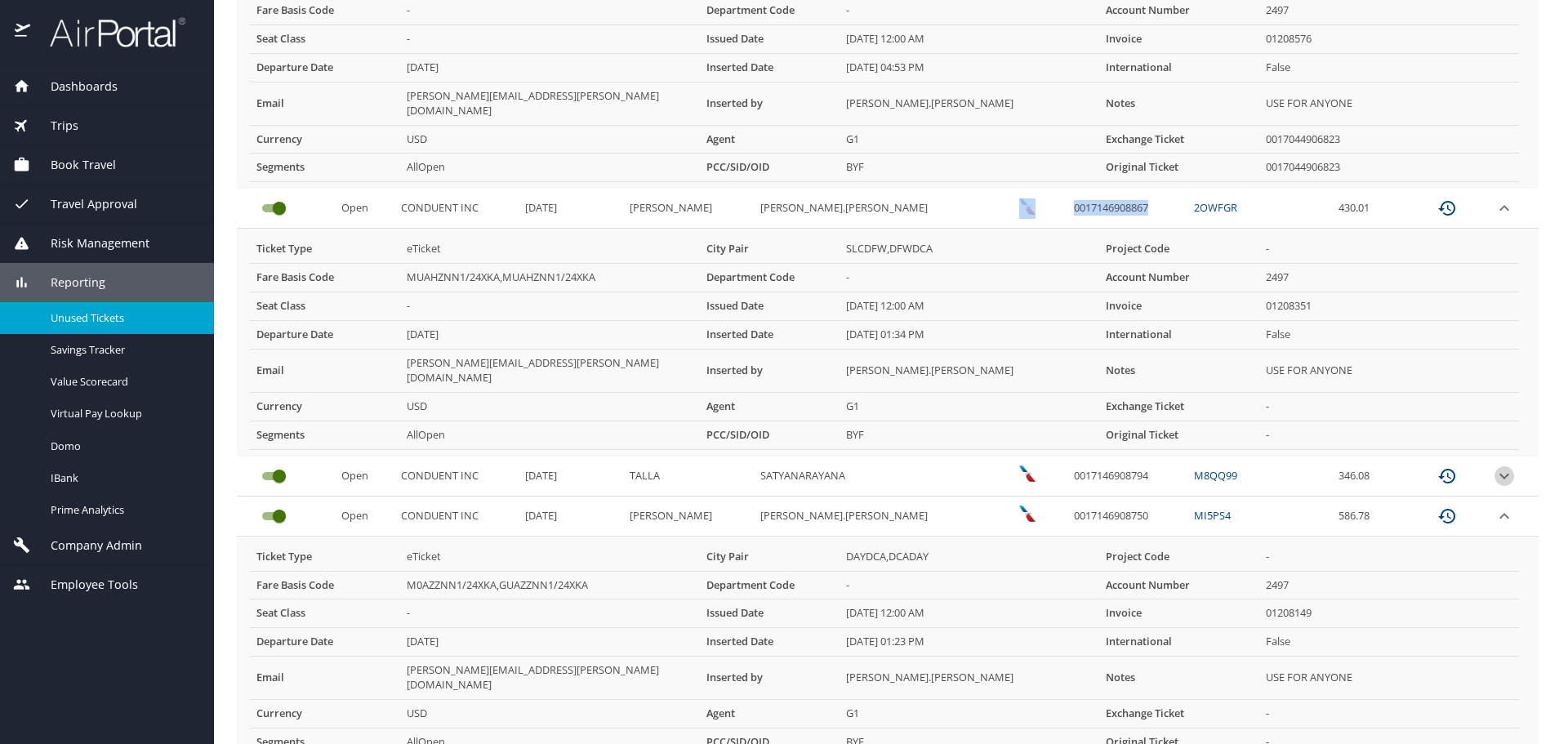
click at [1500, 473] on icon "expand row" at bounding box center [1504, 476] width 10 height 6
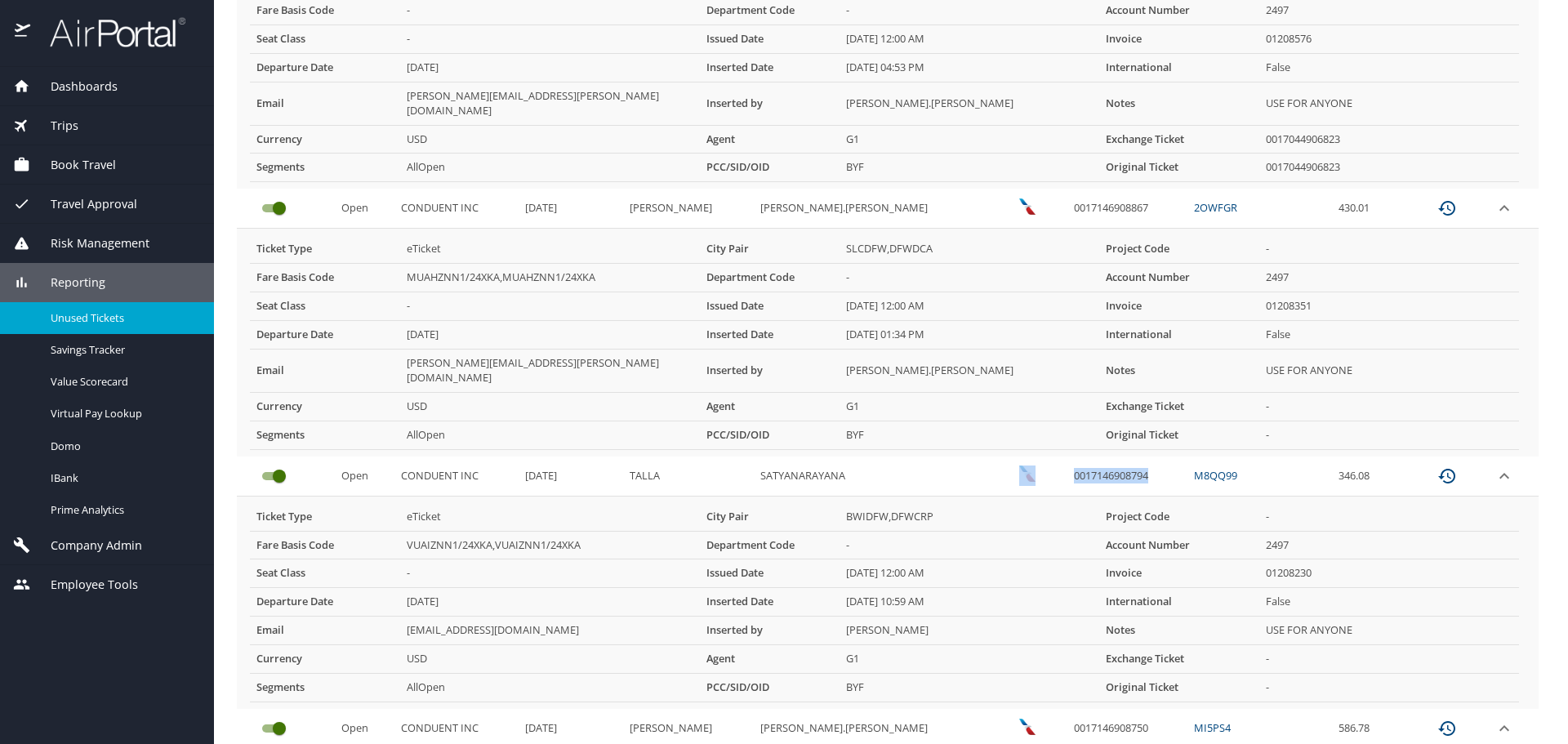
drag, startPoint x: 1110, startPoint y: 427, endPoint x: 984, endPoint y: 441, distance: 126.8
click at [984, 457] on tr "Open CONDUENT INC 11/22/2025 TALLA SATYANARAYANA 0017146908794 M8QQ99 346.08" at bounding box center [887, 477] width 1302 height 40
copy tr "0017146908794"
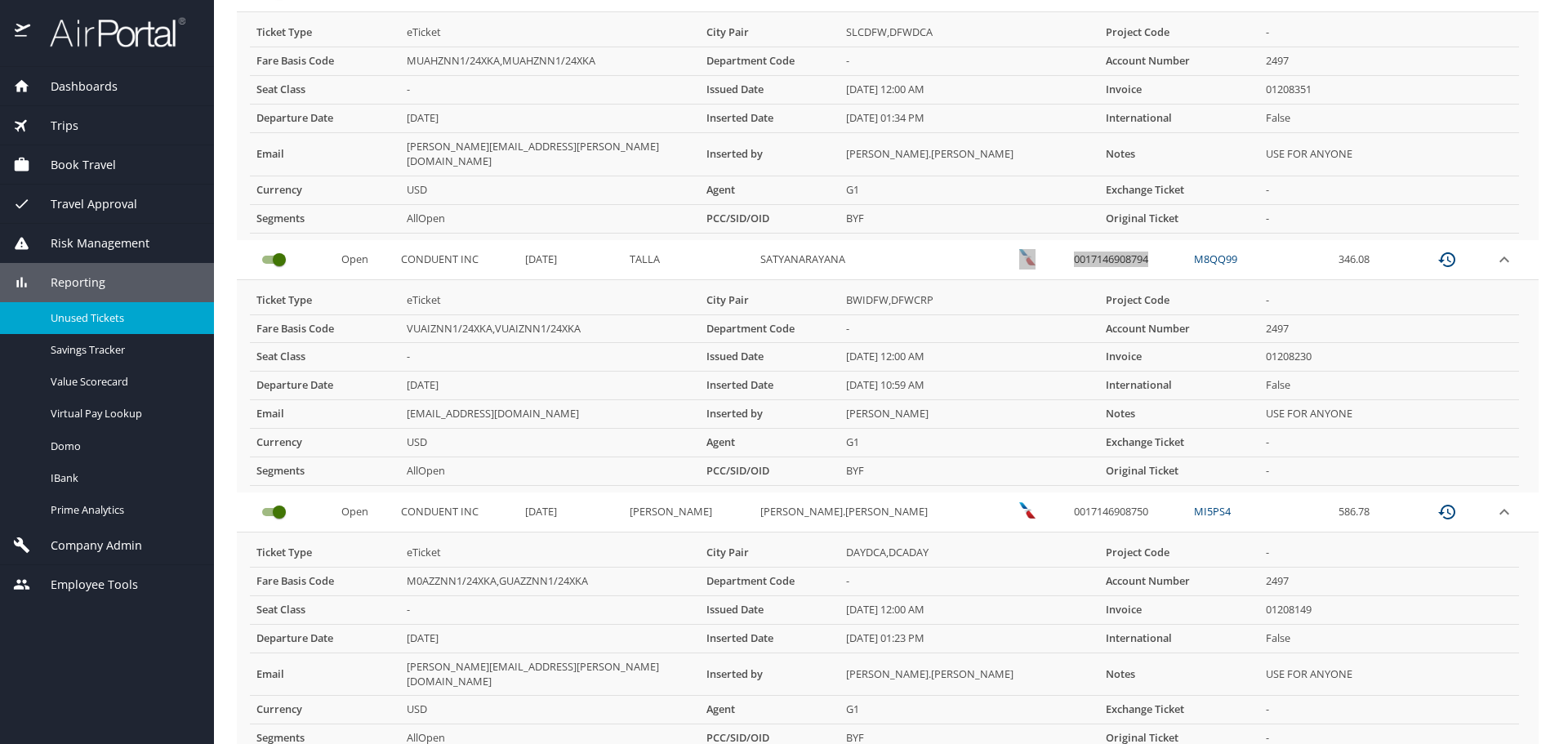
scroll to position [1244, 0]
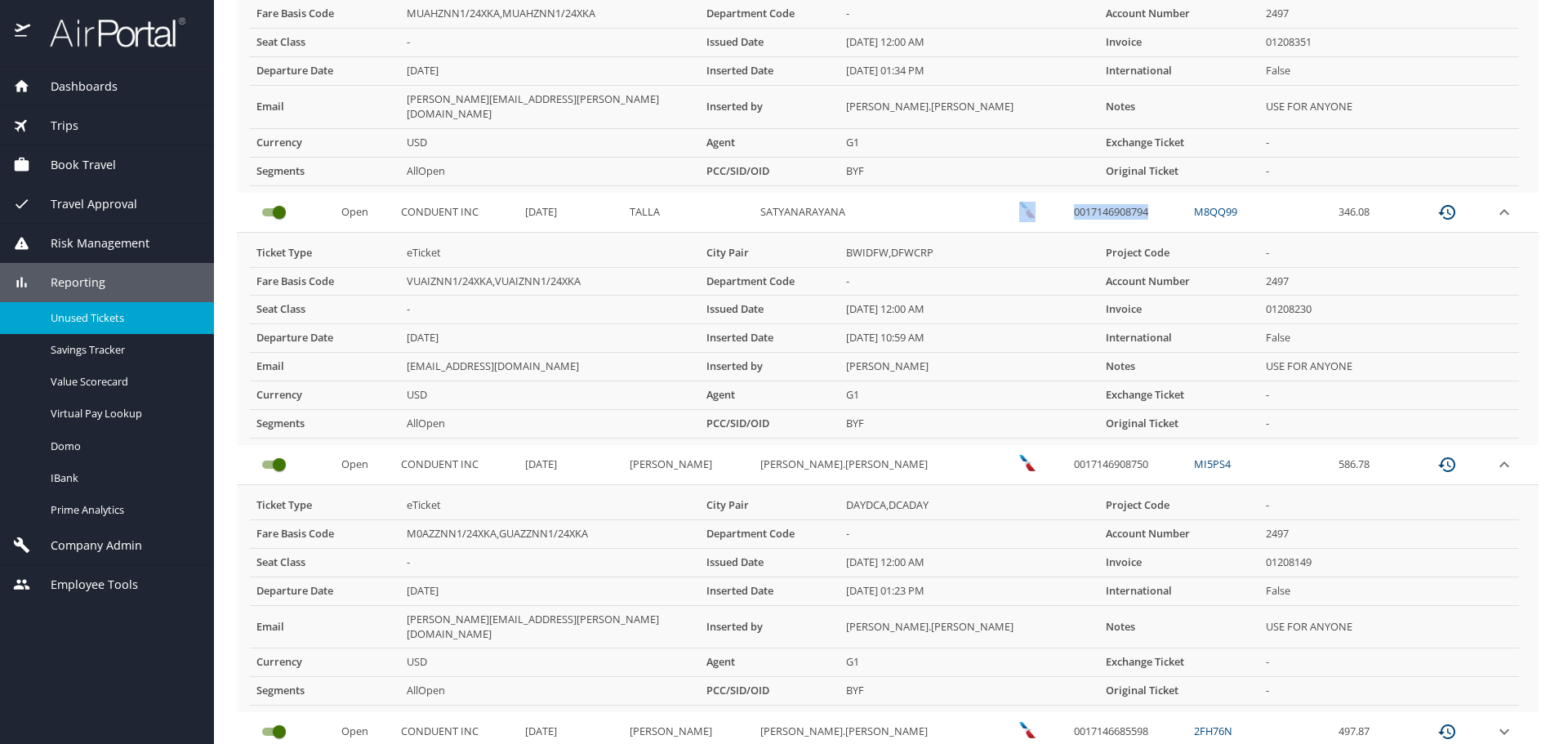
click at [1495, 455] on icon "expand row" at bounding box center [1504, 464] width 20 height 20
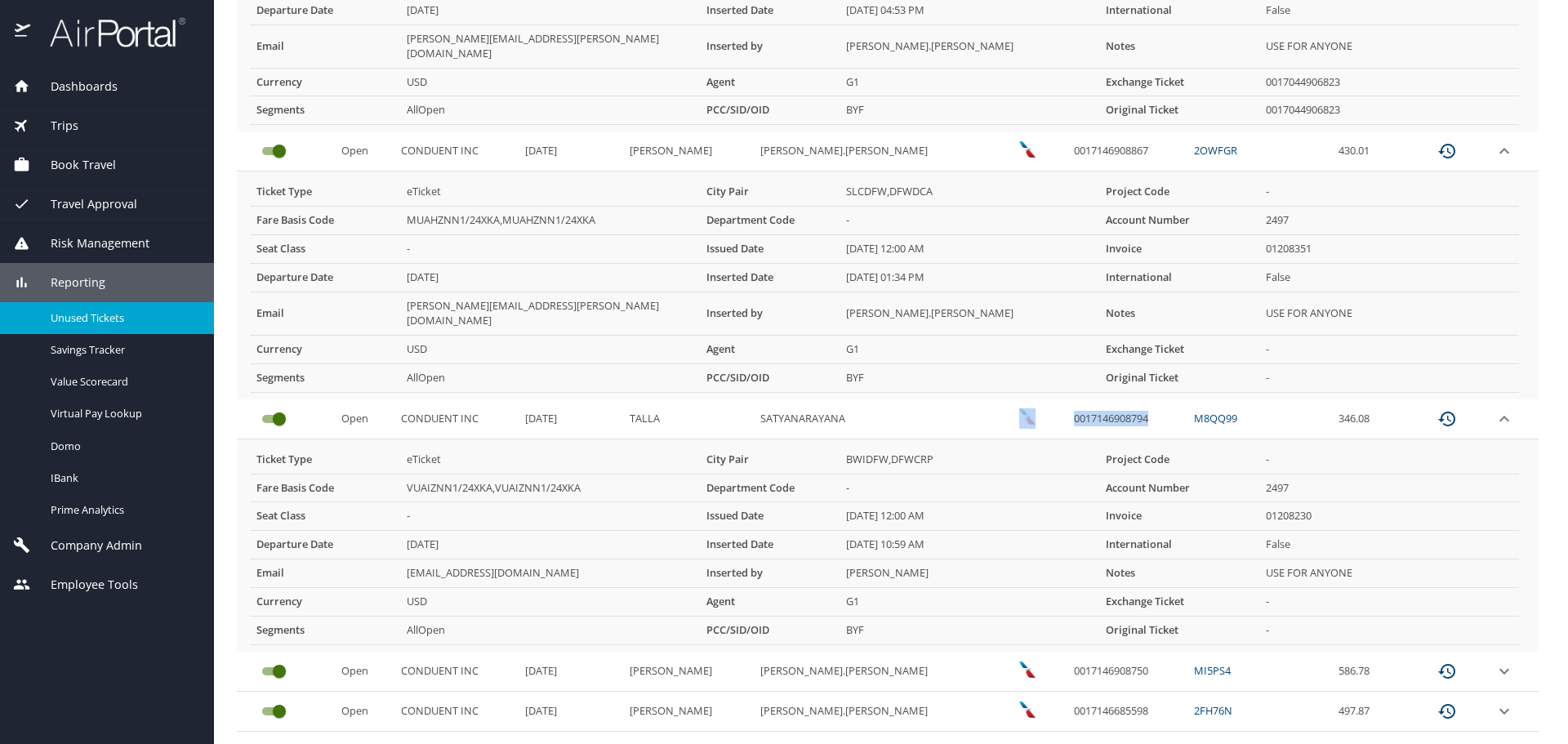
scroll to position [1031, 0]
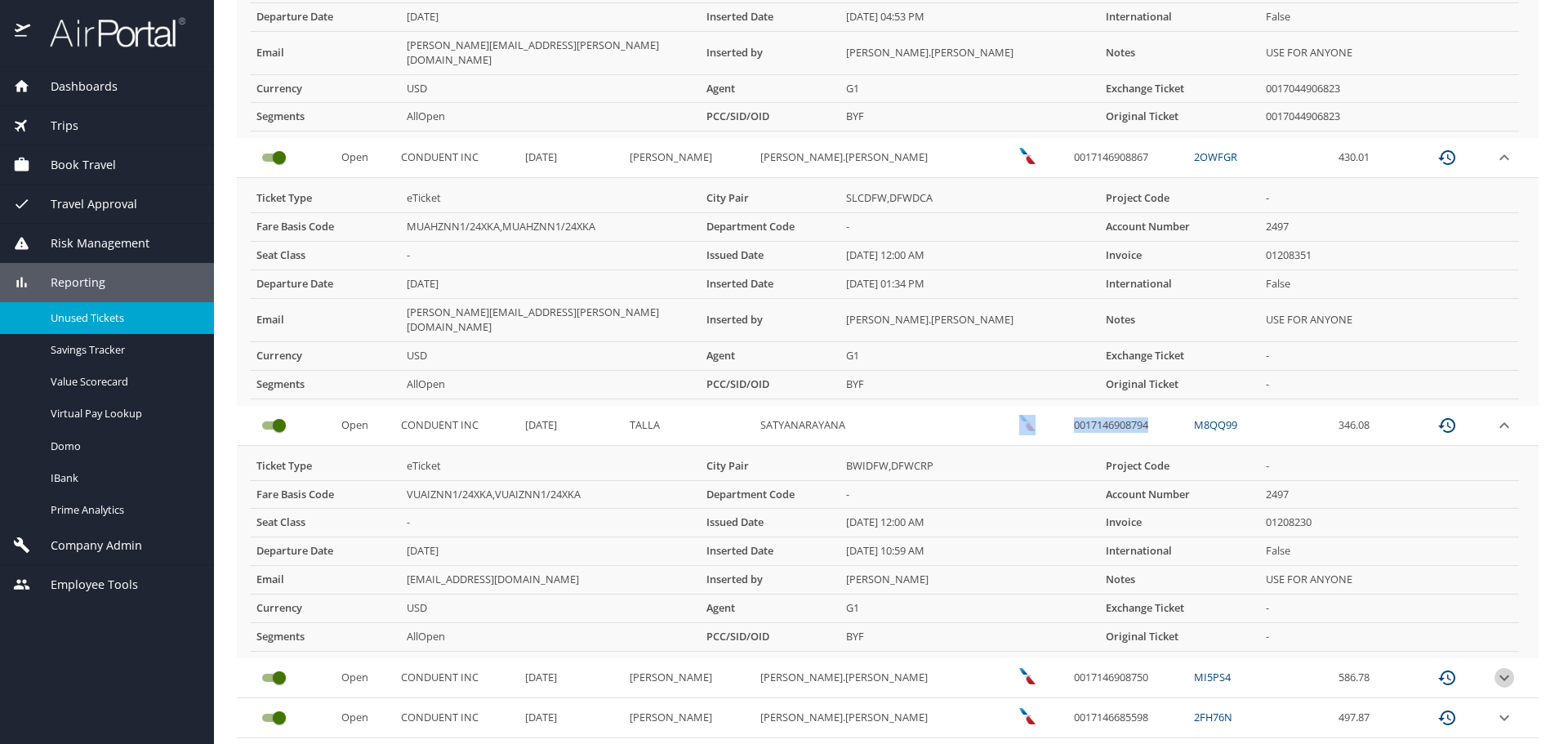
click at [1500, 675] on icon "expand row" at bounding box center [1504, 678] width 10 height 6
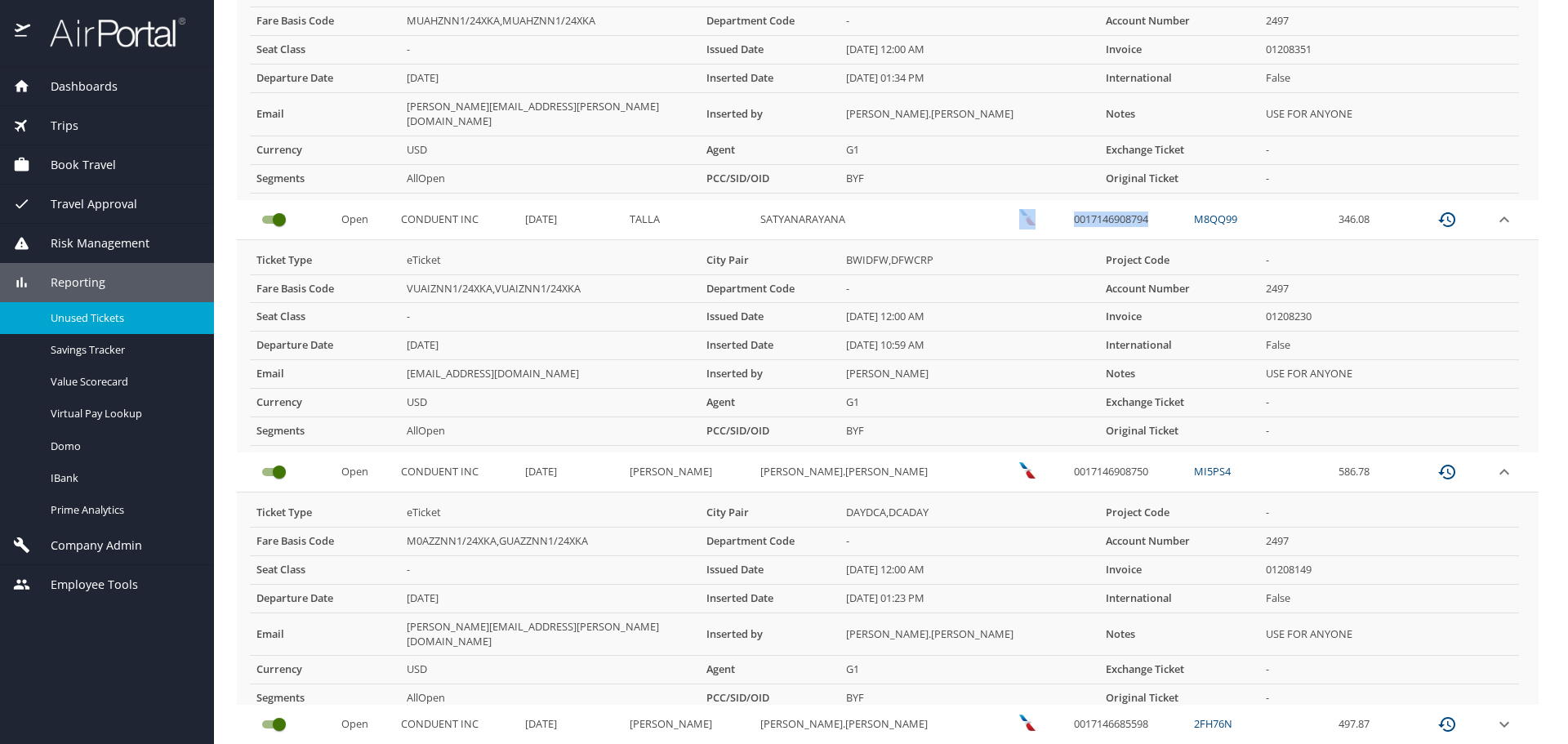
scroll to position [1244, 0]
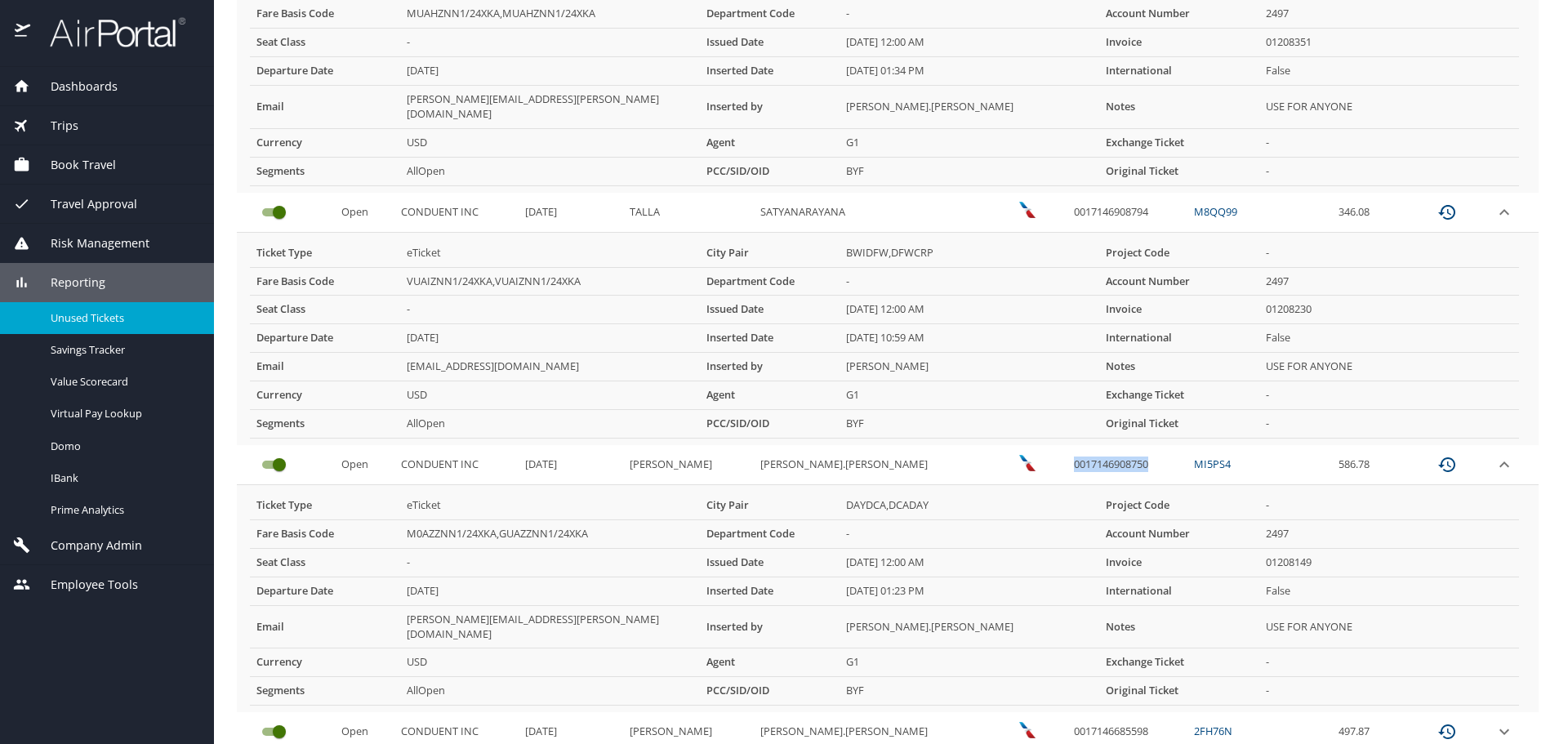
drag, startPoint x: 1086, startPoint y: 417, endPoint x: 1000, endPoint y: 428, distance: 86.7
click at [1067, 445] on td "0017146908750" at bounding box center [1127, 465] width 120 height 40
copy td "0017146908750"
drag, startPoint x: 1373, startPoint y: 421, endPoint x: 276, endPoint y: 425, distance: 1097.0
click at [276, 445] on tr "Open CONDUENT INC 11/21/2025 SNYDER DAVID.MICHAEL 0017146908750 MI5PS4 586.78" at bounding box center [887, 465] width 1302 height 40
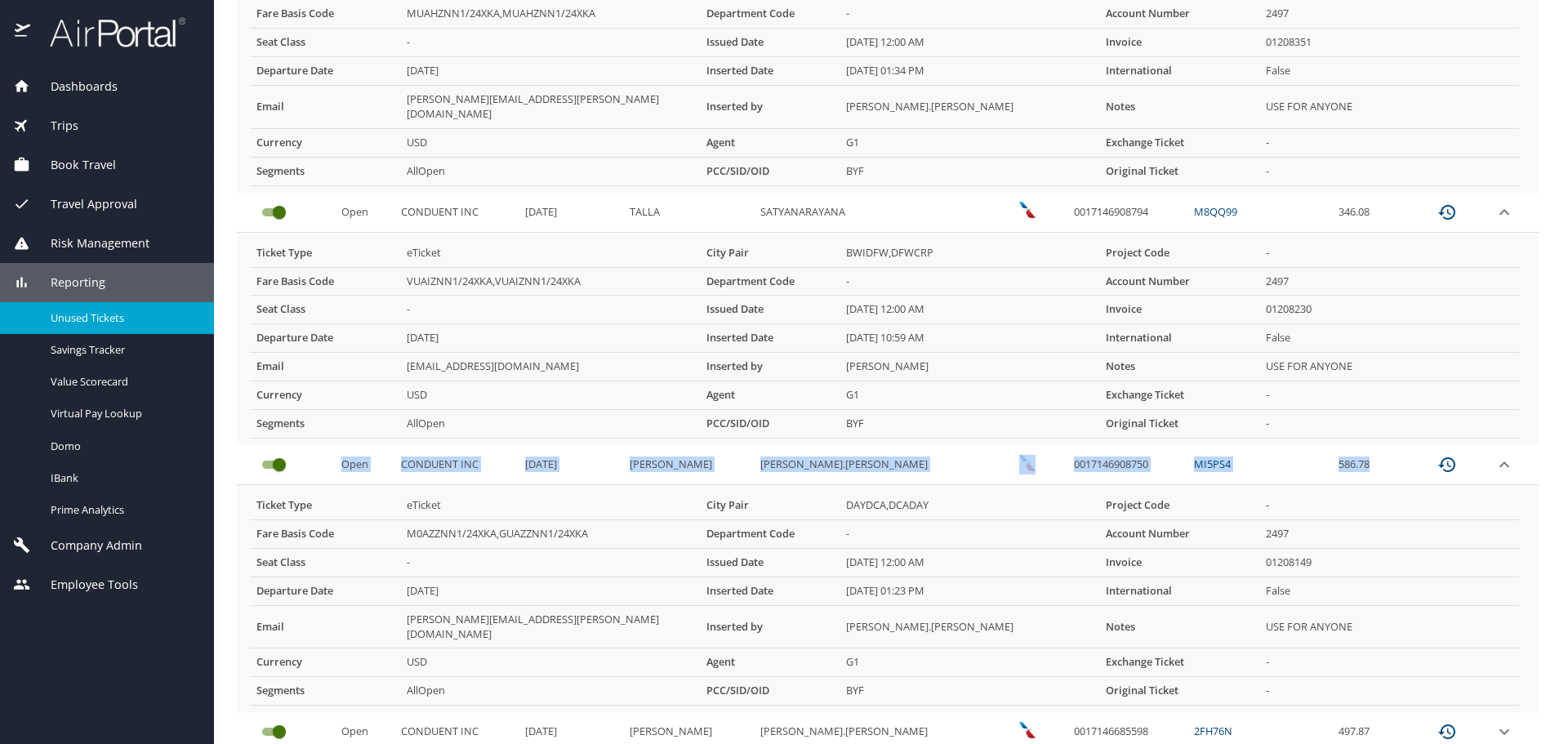
copy tr "Open CONDUENT INC 11/21/2025 SNYDER DAVID.MICHAEL 0017146908750 MI5PS4 586.78"
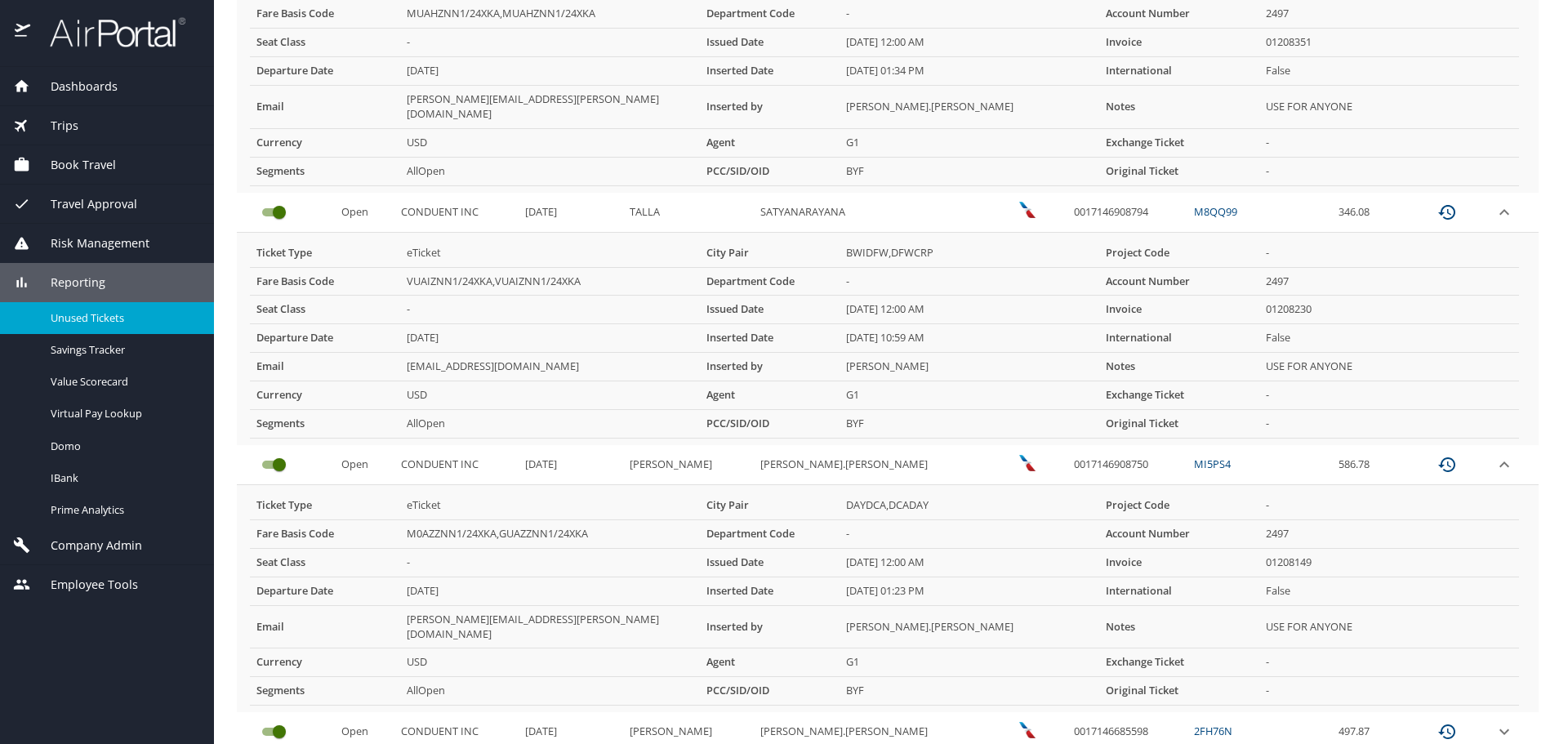
click at [1384, 492] on td "-" at bounding box center [1388, 505] width 260 height 28
click at [1495, 722] on icon "expand row" at bounding box center [1504, 732] width 20 height 20
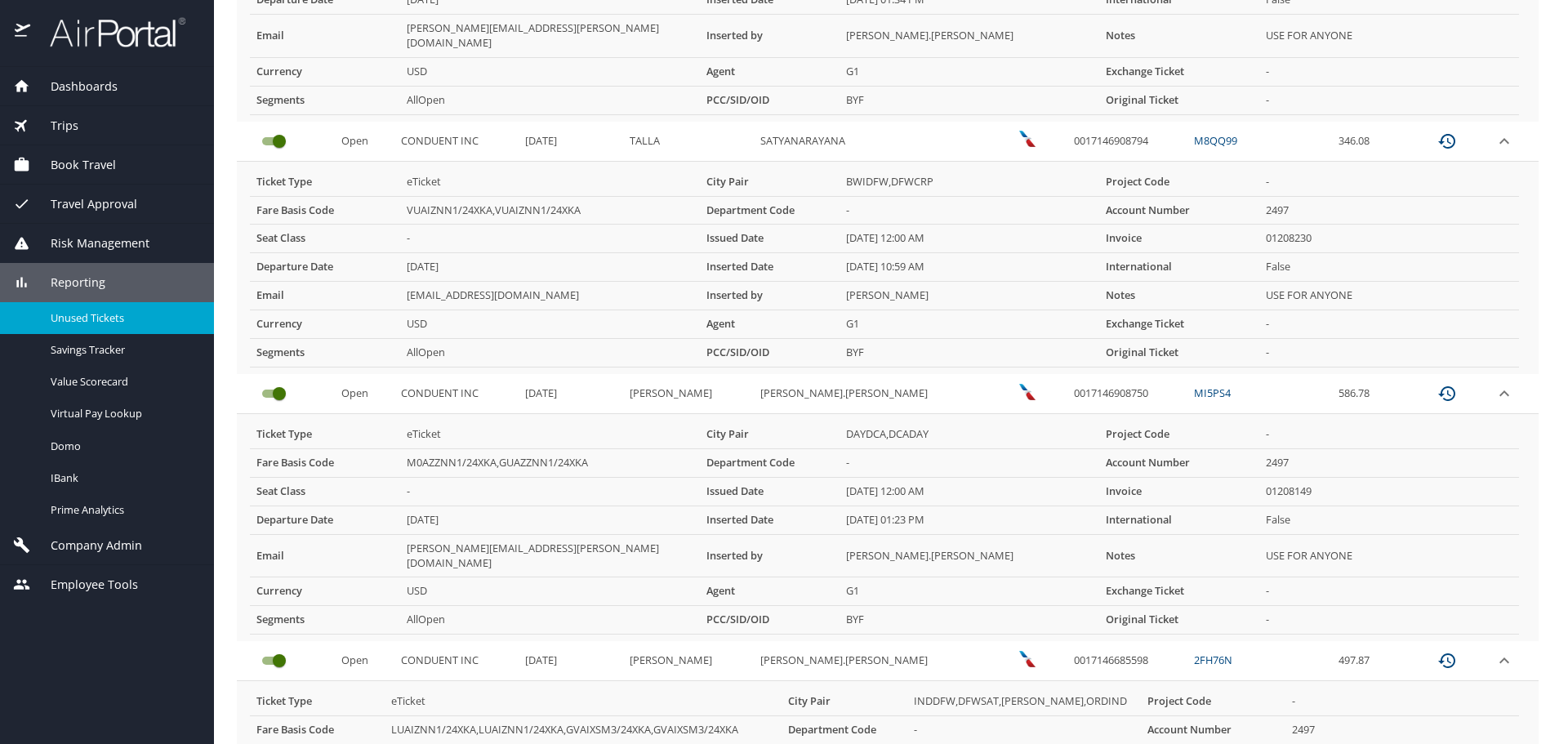
scroll to position [1457, 0]
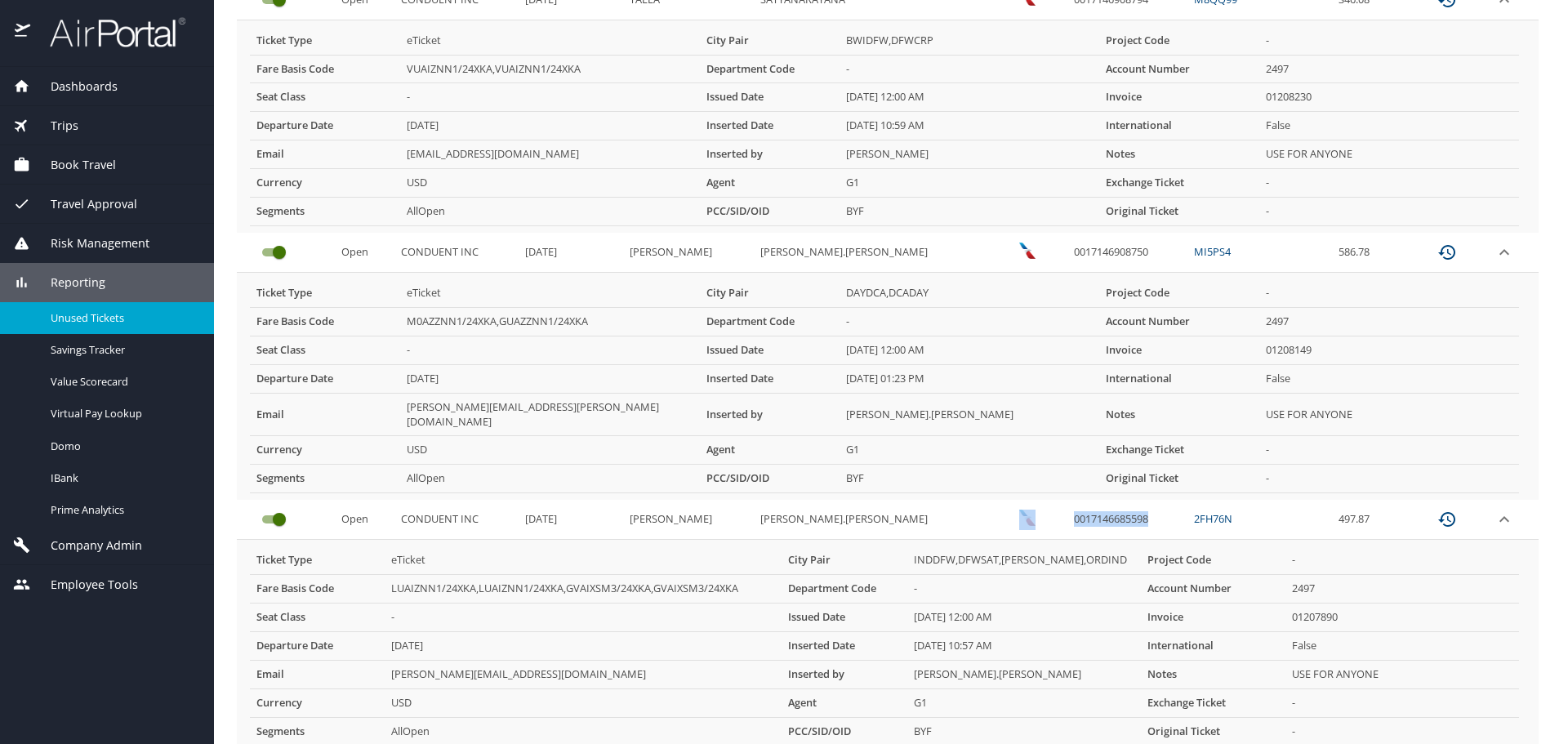
drag, startPoint x: 1120, startPoint y: 465, endPoint x: 988, endPoint y: 468, distance: 132.0
click at [988, 500] on tr "Open CONDUENT INC 11/19/2025 SMITH JASON.AARON 0017146685598 2FH76N 497.87" at bounding box center [887, 520] width 1302 height 40
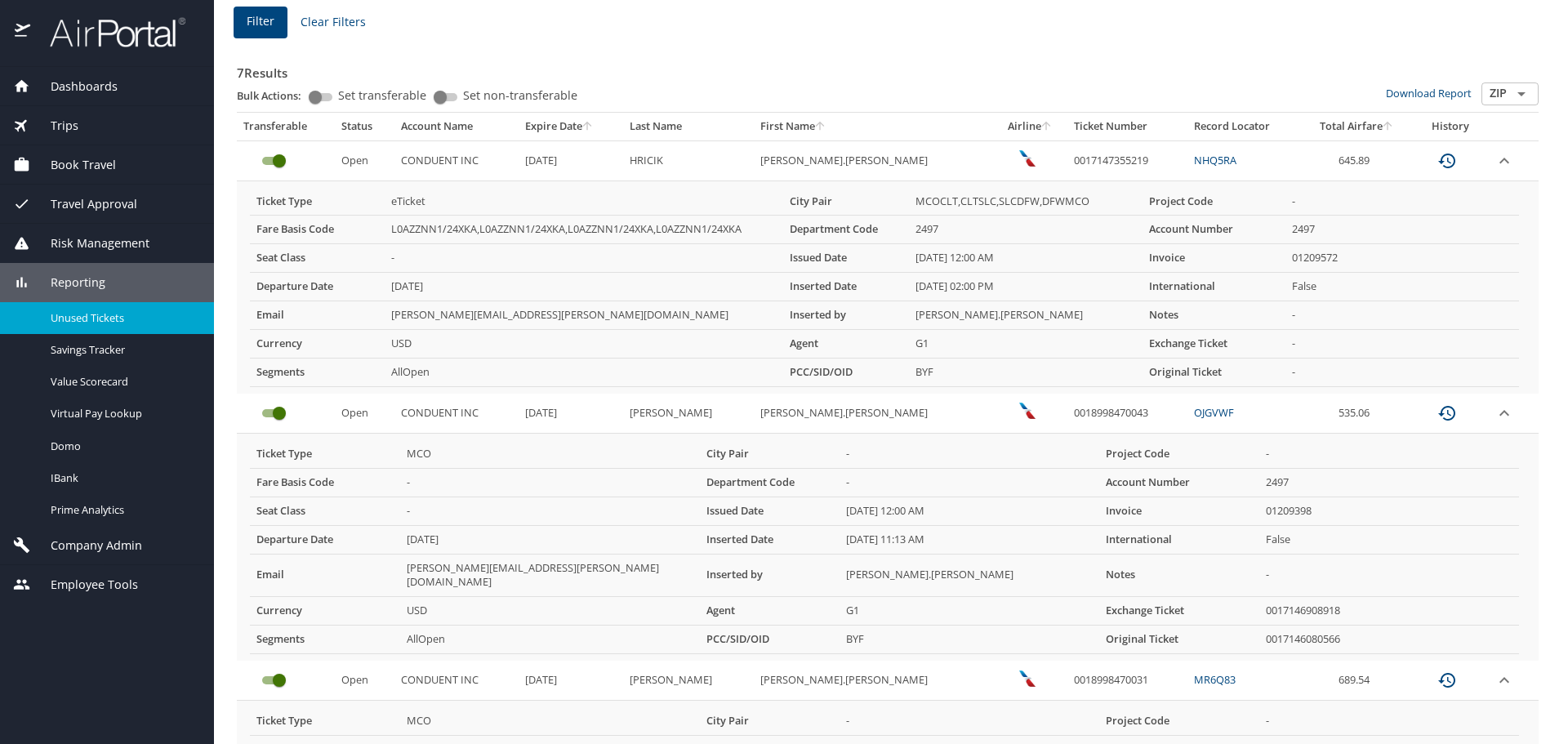
scroll to position [0, 0]
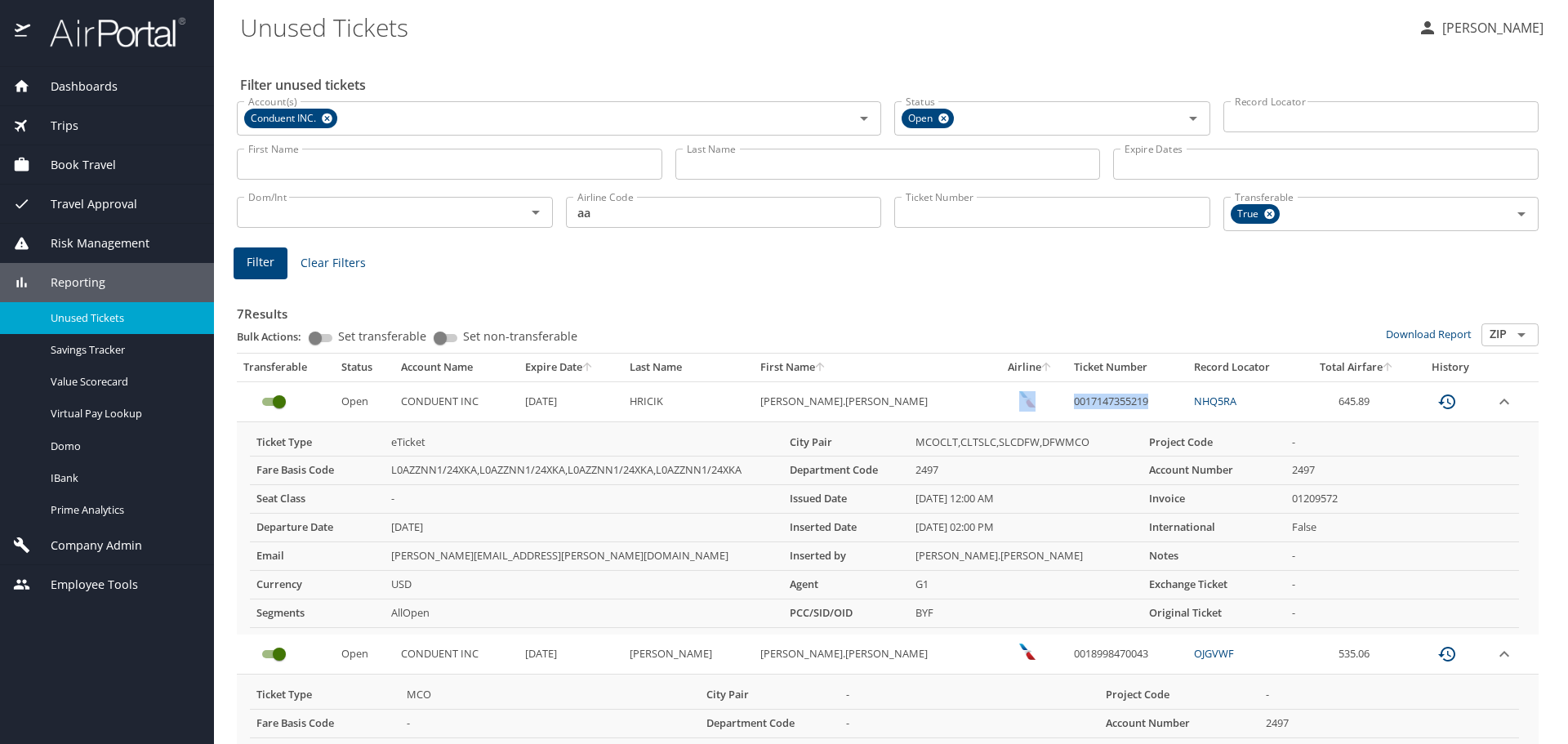
drag, startPoint x: 1097, startPoint y: 398, endPoint x: 997, endPoint y: 409, distance: 100.6
click at [997, 409] on tr "Open CONDUENT INC 12/9/2025 HRICIK THOMAS.JAMES 0017147355219 NHQ5RA 645.89" at bounding box center [887, 401] width 1302 height 40
drag, startPoint x: 1453, startPoint y: 602, endPoint x: 1459, endPoint y: 578, distance: 24.7
click at [1453, 602] on td "-" at bounding box center [1403, 613] width 234 height 29
drag, startPoint x: 1392, startPoint y: 404, endPoint x: 1002, endPoint y: 399, distance: 390.0
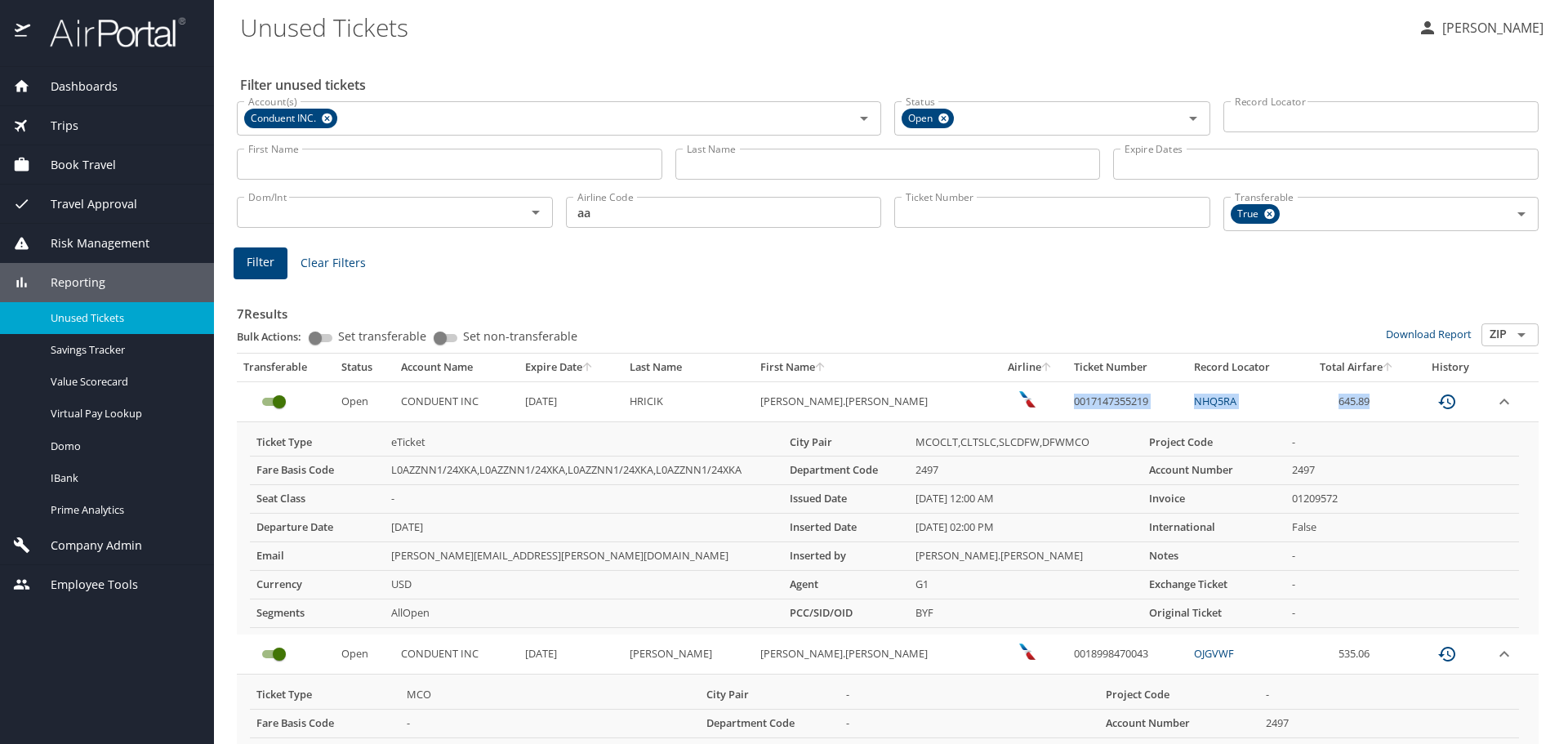
click at [1002, 399] on tr "Open CONDUENT INC 12/9/2025 HRICIK THOMAS.JAMES 0017147355219 NHQ5RA 645.89" at bounding box center [887, 401] width 1302 height 40
click at [1321, 385] on td "645.89" at bounding box center [1357, 401] width 112 height 40
drag, startPoint x: 1377, startPoint y: 405, endPoint x: 537, endPoint y: 397, distance: 840.0
click at [537, 397] on tr "Open CONDUENT INC 12/9/2025 HRICIK THOMAS.JAMES 0017147355219 NHQ5RA 645.89" at bounding box center [887, 401] width 1302 height 40
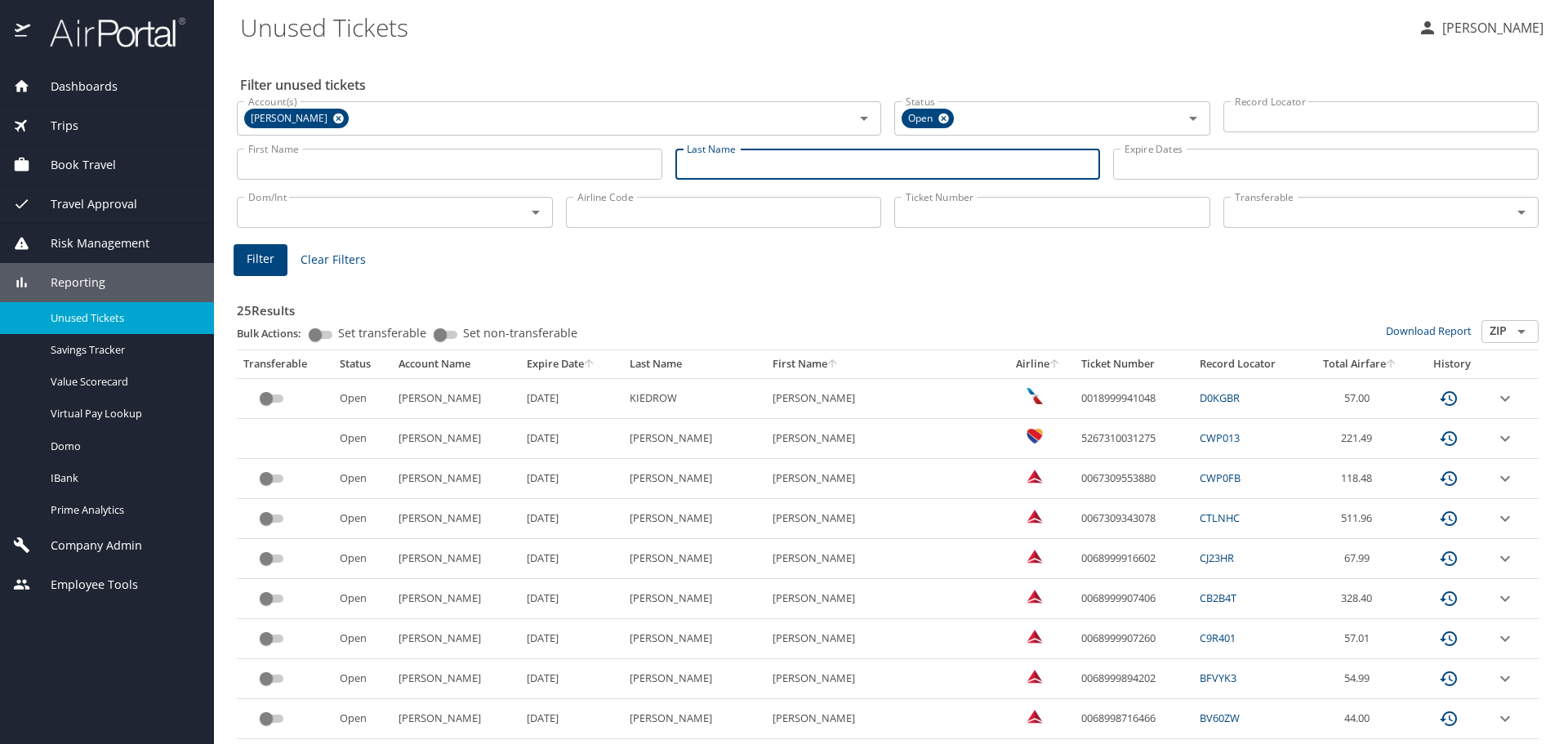
click at [709, 157] on input "Last Name" at bounding box center [887, 164] width 425 height 31
type input "hande"
click at [254, 251] on span "Filter" at bounding box center [260, 259] width 28 height 20
